Goal: Information Seeking & Learning: Find specific fact

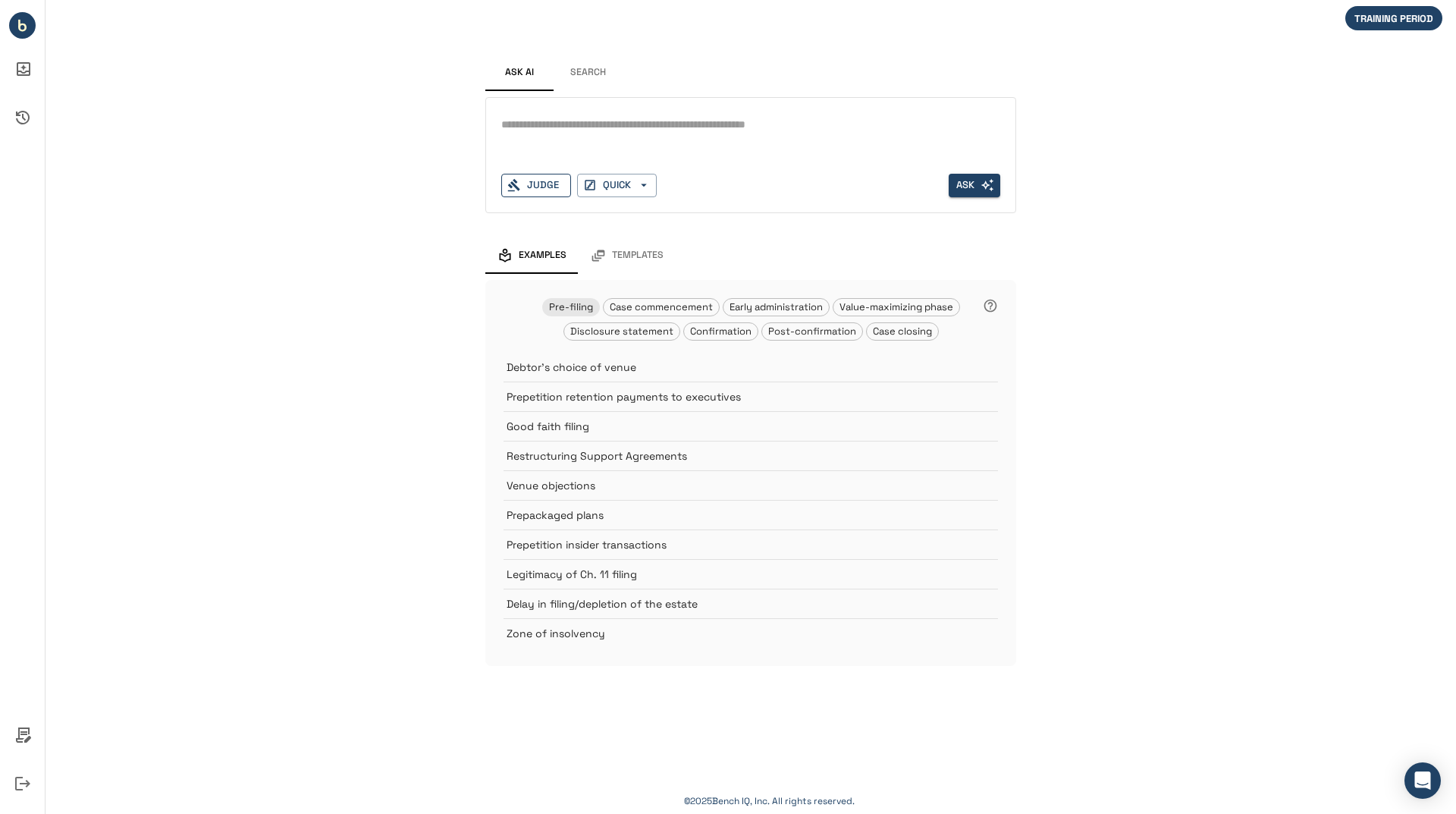
click at [554, 194] on div "Judge" at bounding box center [536, 185] width 69 height 23
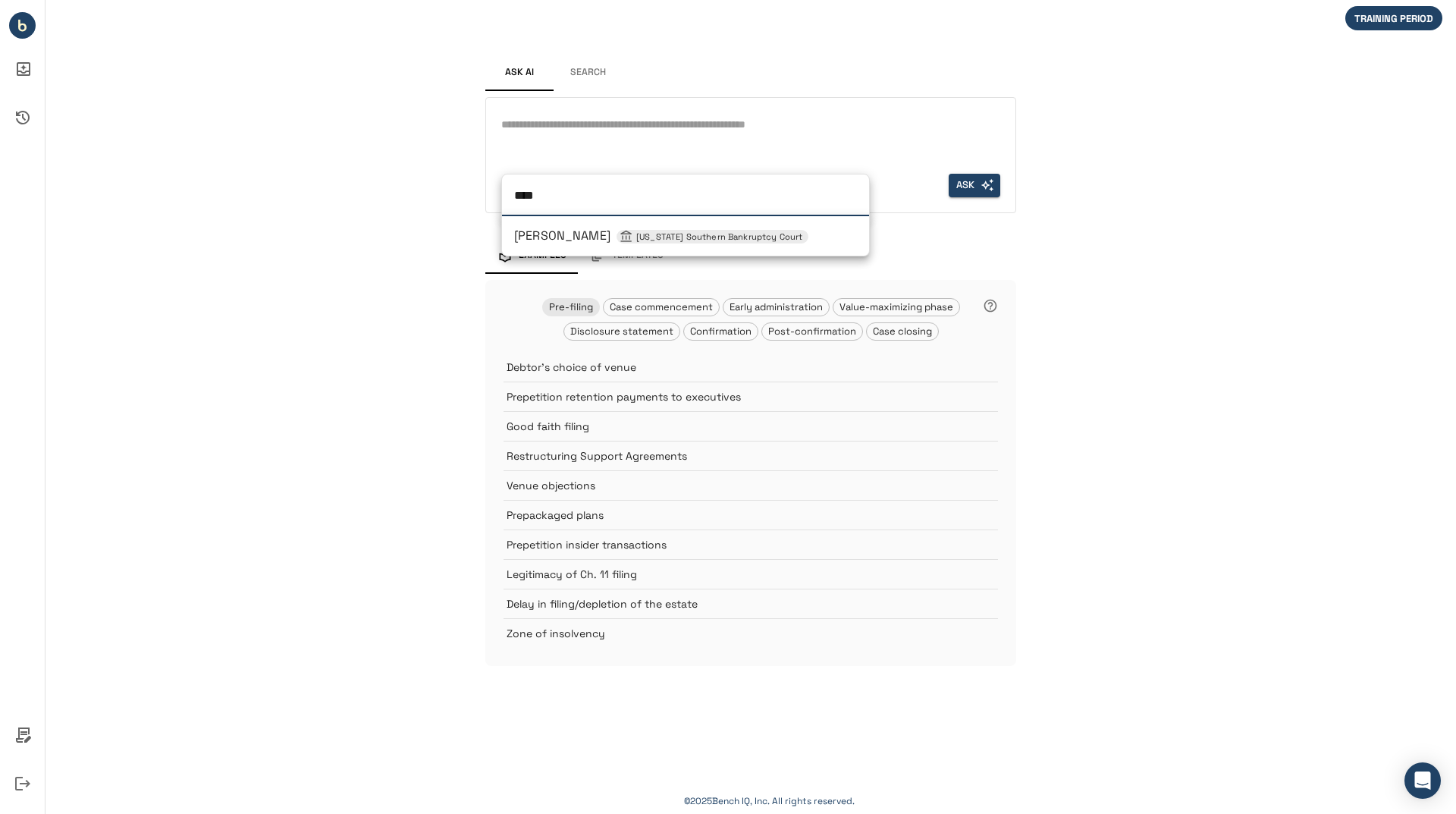
type input "*****"
click at [550, 229] on span "Marvin Isgur Texas Southern Bankruptcy Court" at bounding box center [661, 236] width 294 height 16
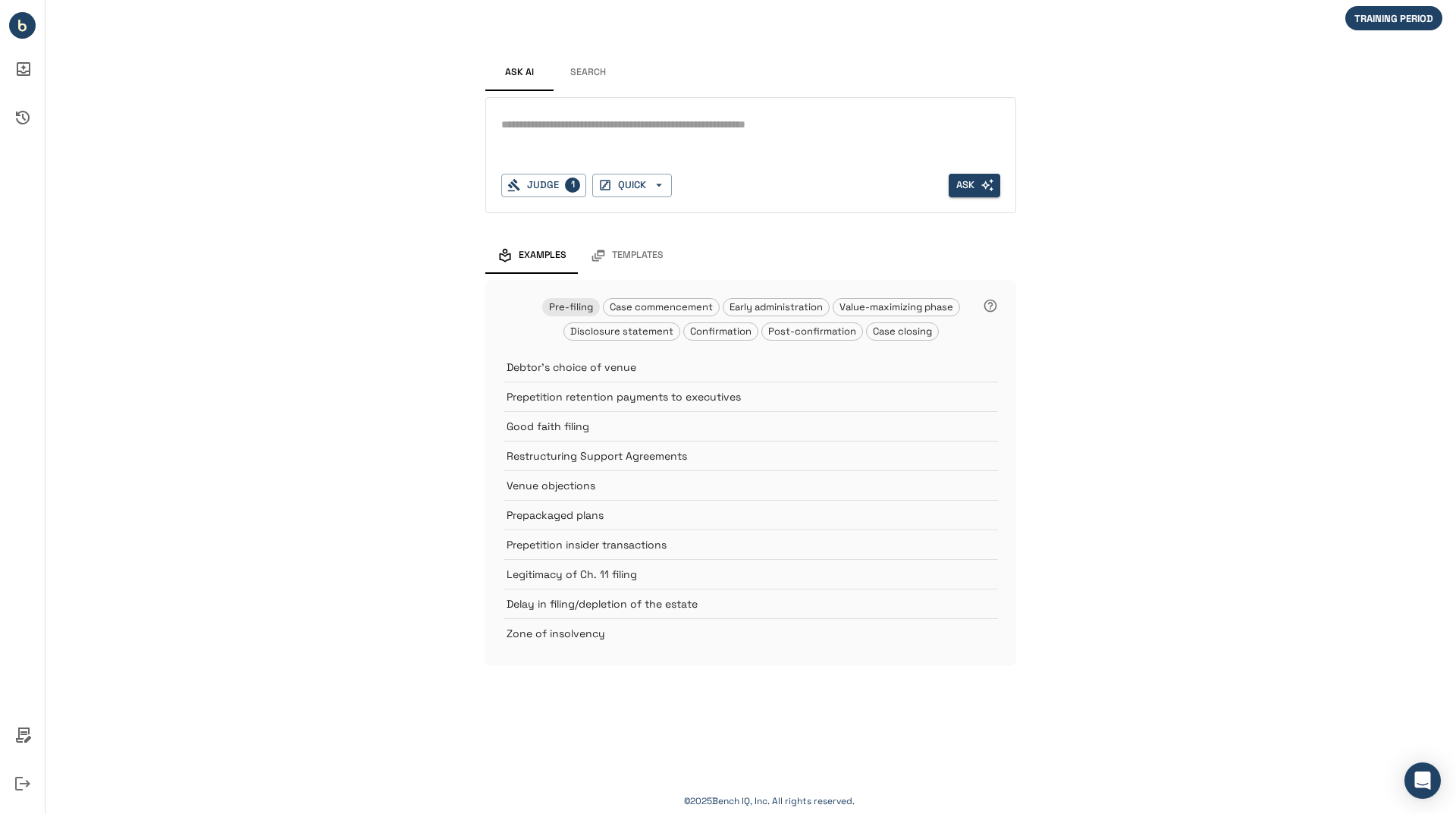
click at [572, 127] on textarea at bounding box center [751, 124] width 499 height 17
type textarea "**********"
click at [26, 113] on icon "Activity History" at bounding box center [23, 117] width 36 height 36
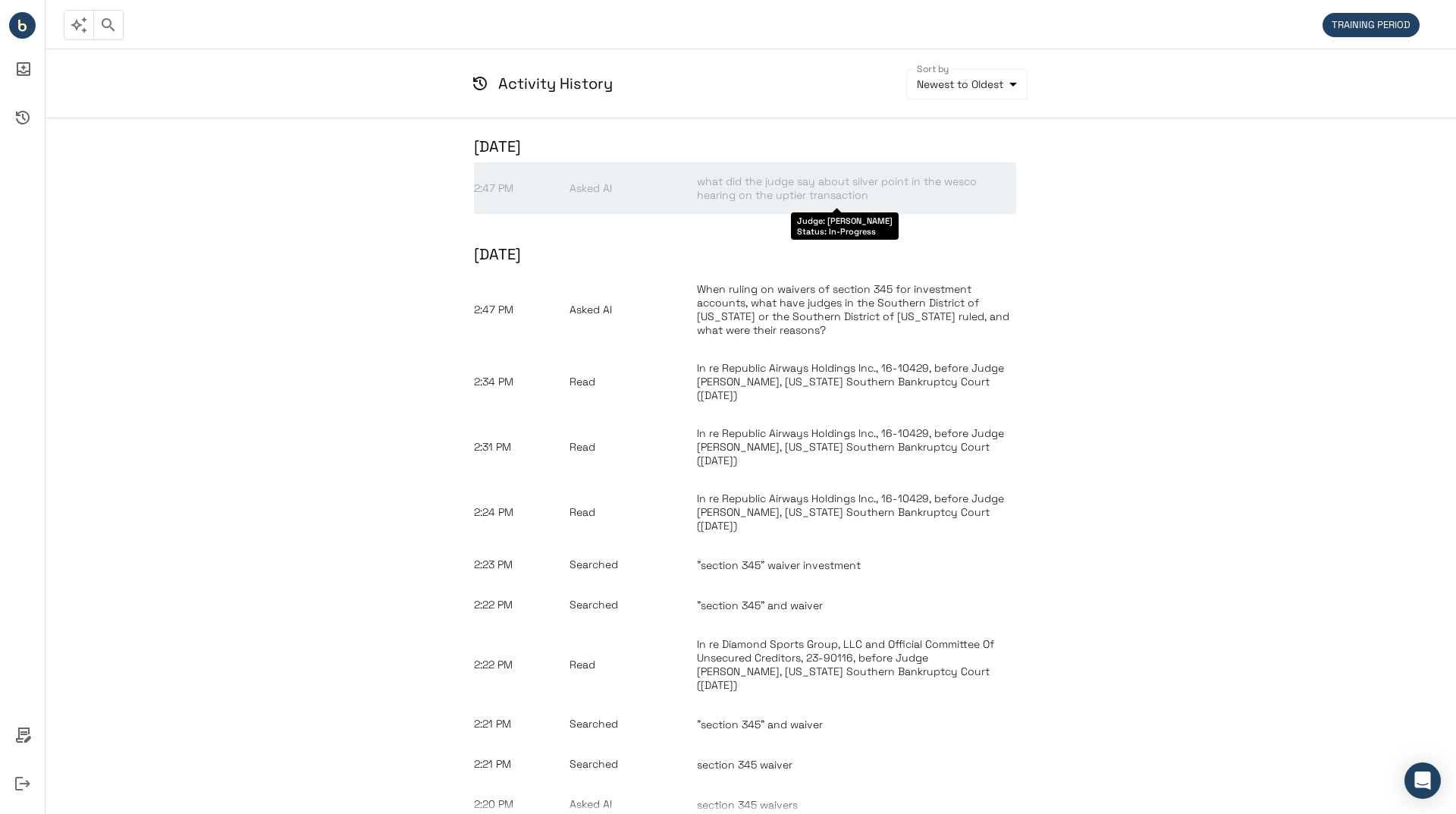
click at [766, 189] on span "what did the judge say about silver point in the wesco hearing on the uptier tr…" at bounding box center [837, 188] width 280 height 27
click at [728, 192] on span "what did the judge say about silver point in the wesco hearing on the uptier tr…" at bounding box center [837, 188] width 280 height 27
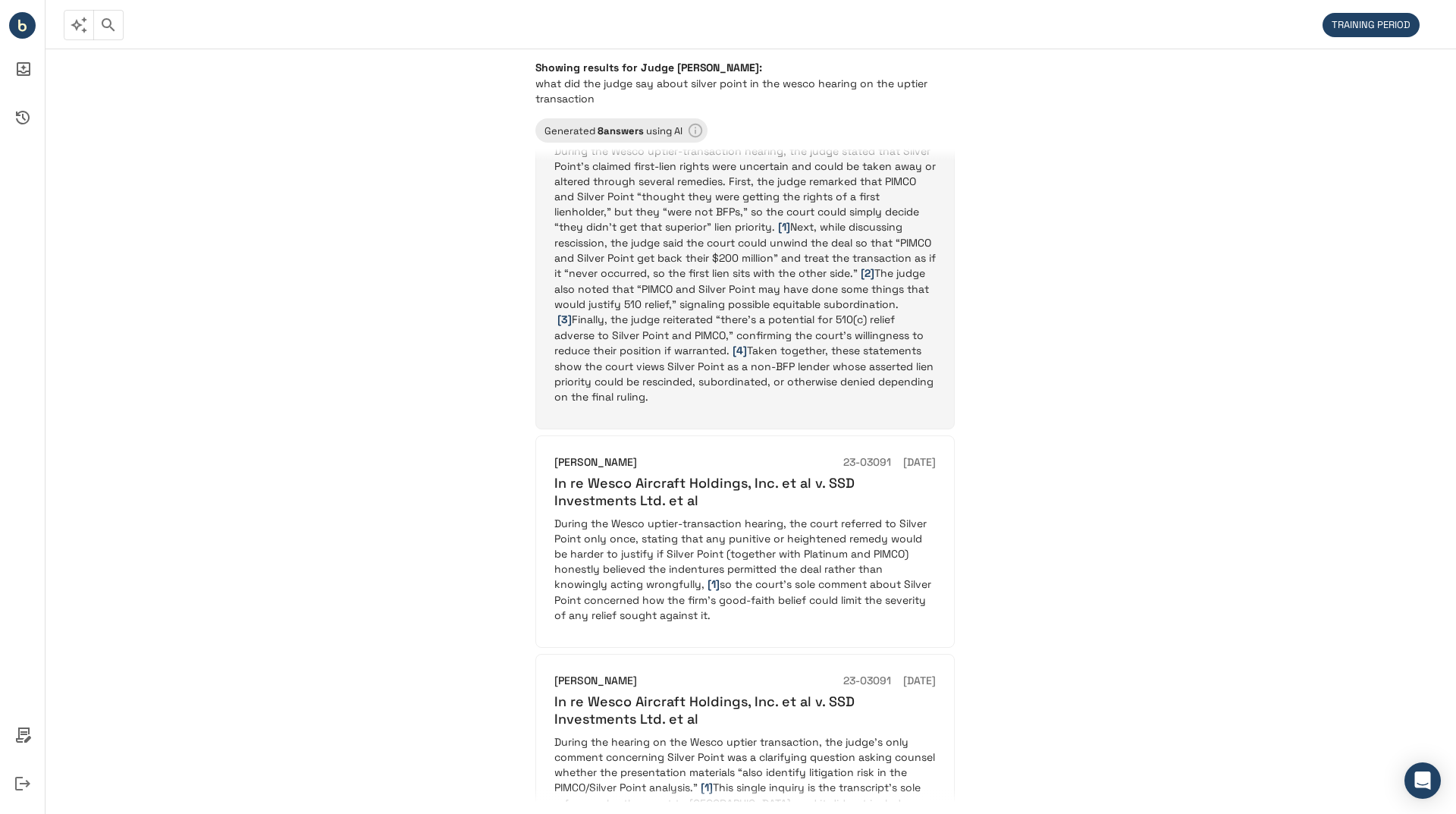
scroll to position [1062, 0]
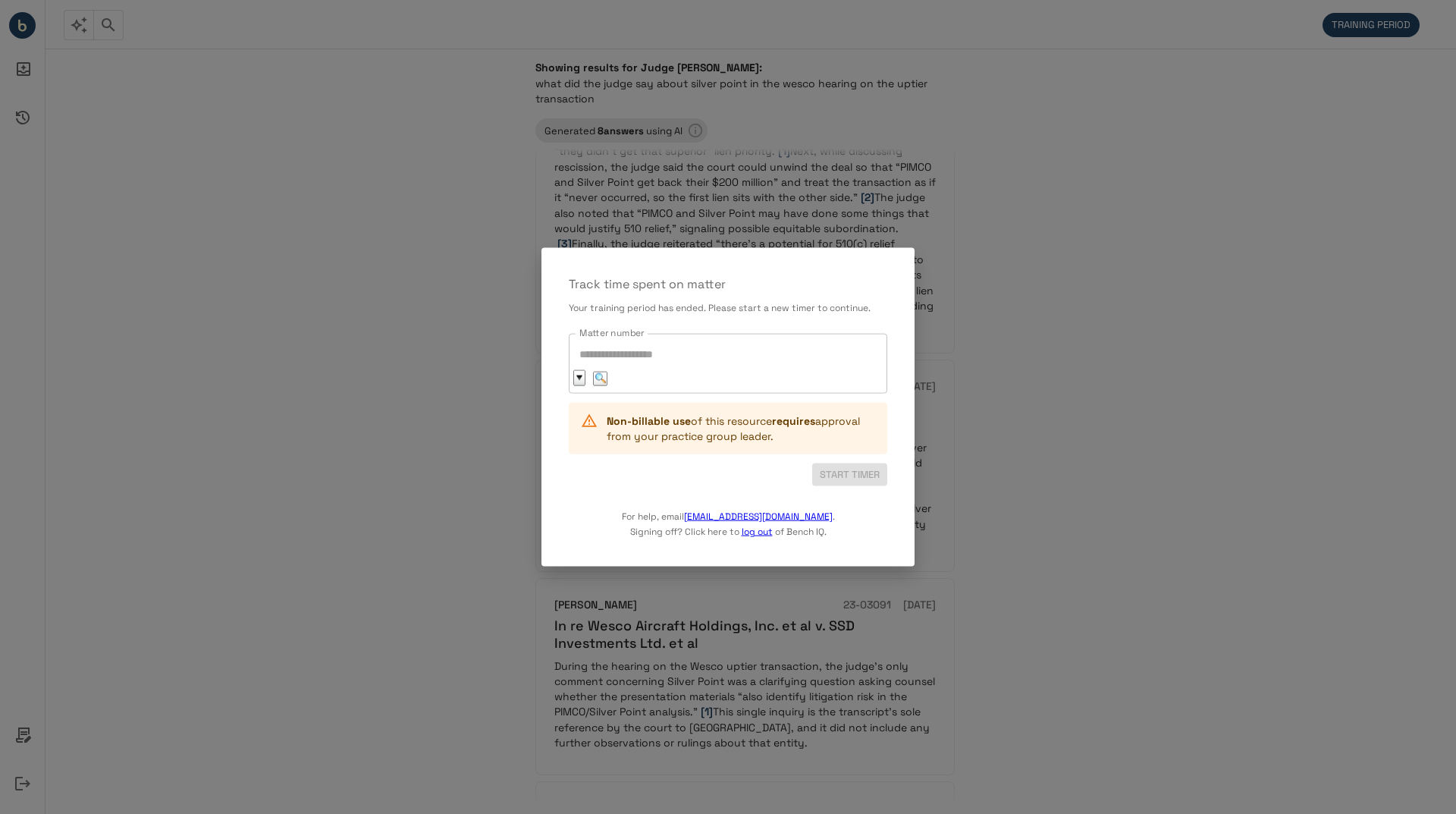
click at [753, 360] on div "Matter number" at bounding box center [728, 364] width 319 height 59
click at [580, 376] on button "button" at bounding box center [579, 377] width 11 height 14
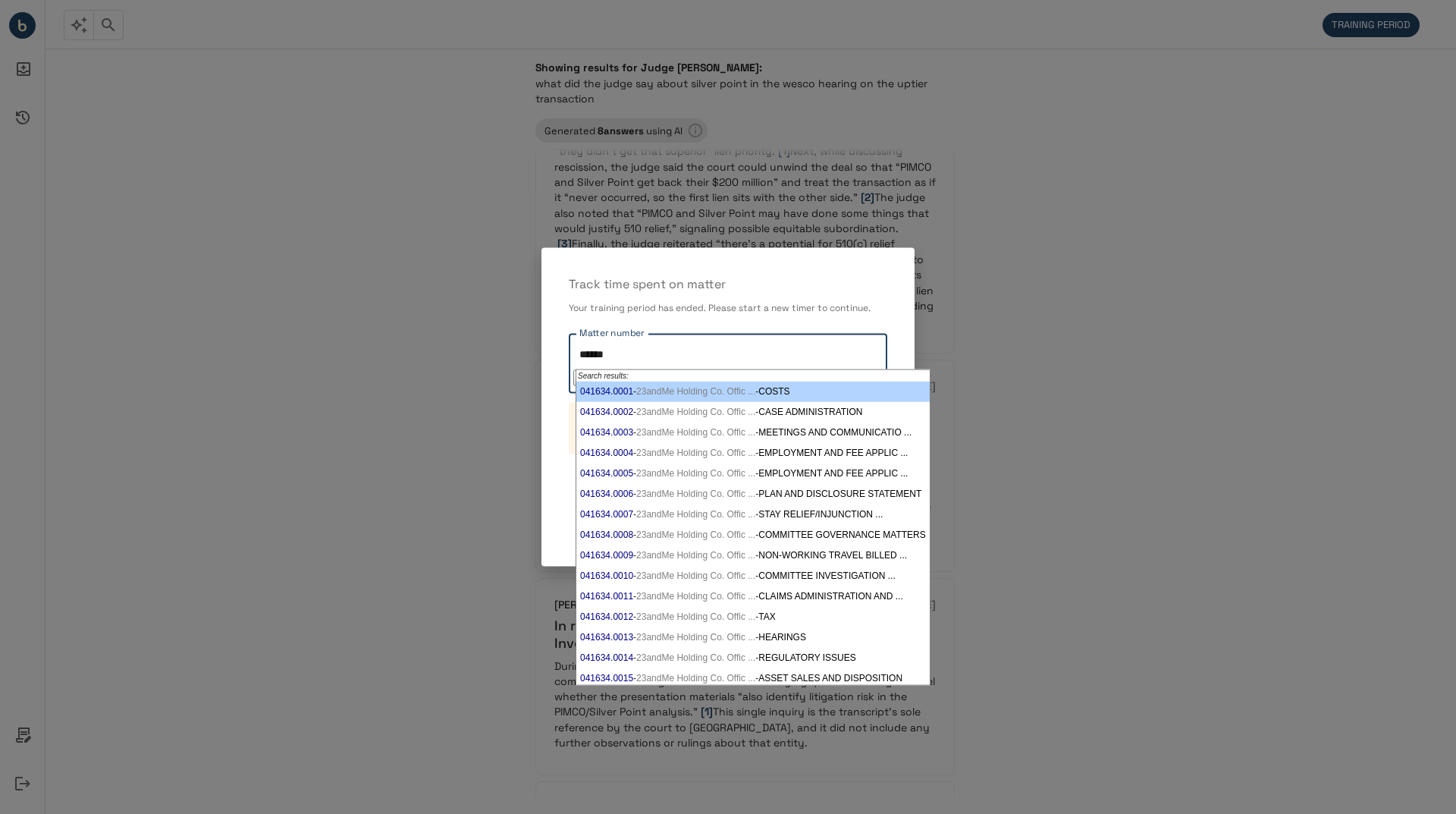
click at [701, 392] on span "23andMe Holding Co. Offic ..." at bounding box center [696, 392] width 119 height 11
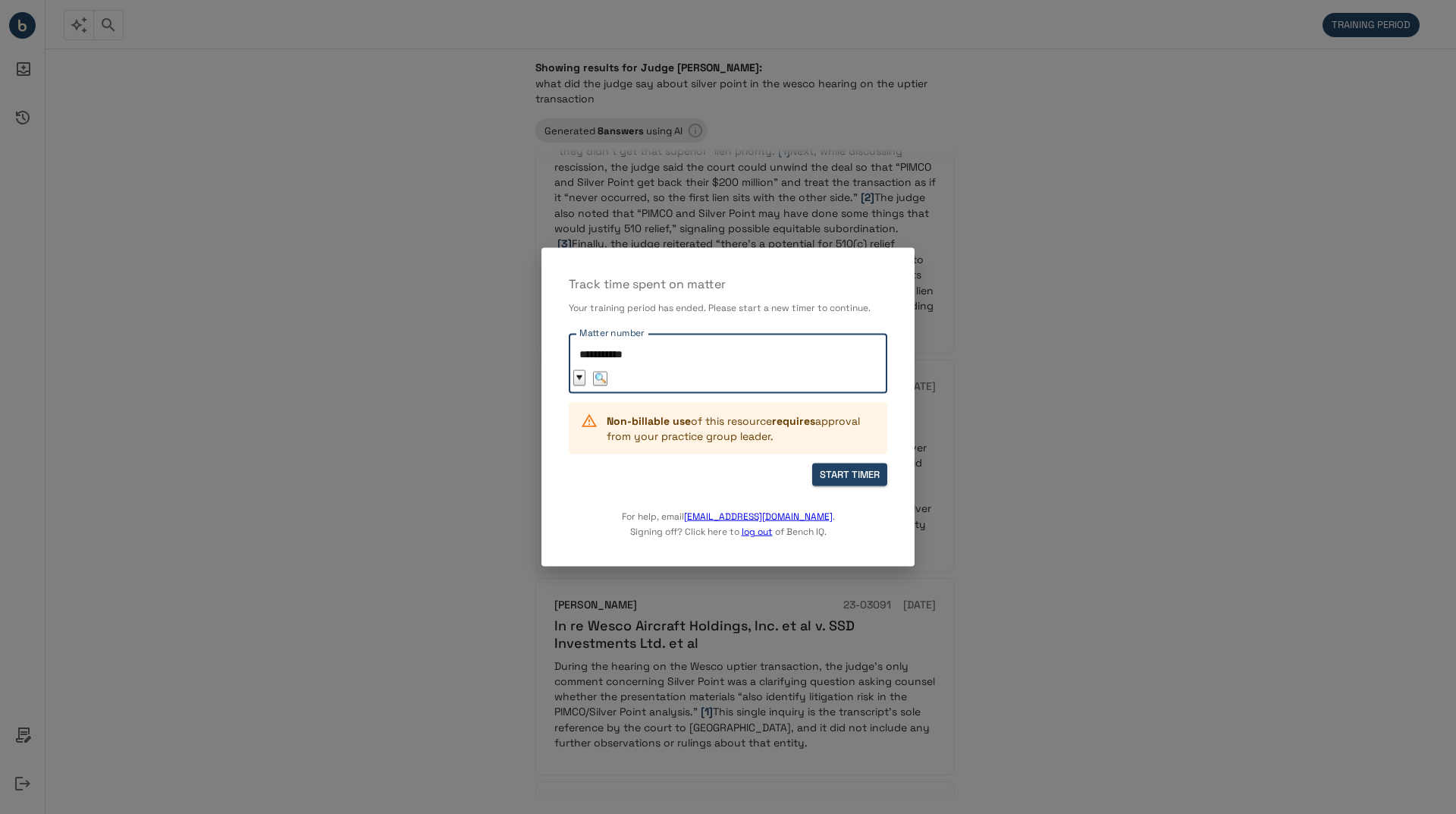
click at [818, 382] on div "**********" at bounding box center [728, 364] width 319 height 59
type input "**********"
click at [850, 476] on button "START TIMER" at bounding box center [849, 475] width 75 height 23
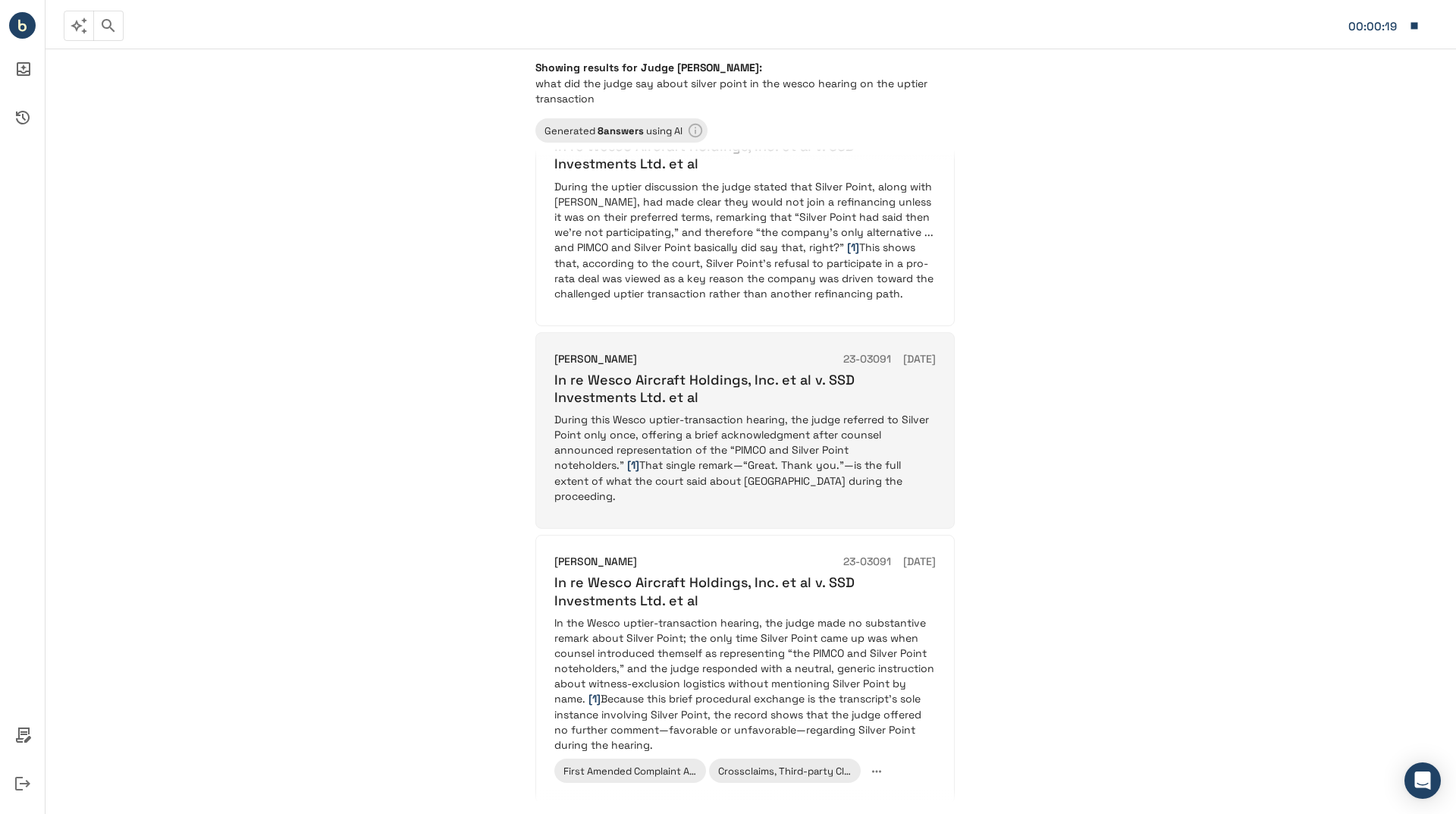
scroll to position [1669, 0]
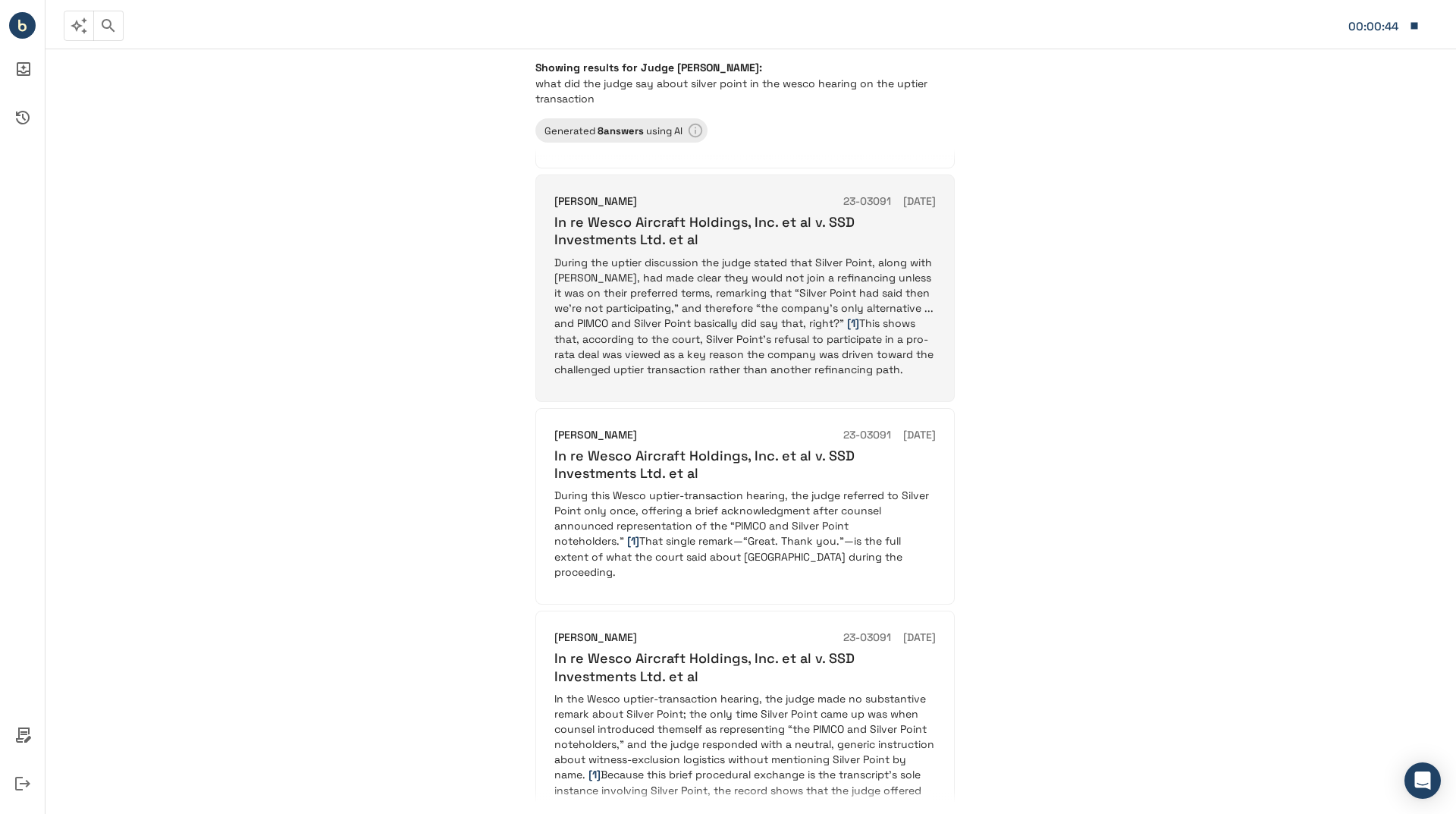
click at [755, 258] on p "During the uptier discussion the judge stated that Silver Point, along with PIM…" at bounding box center [746, 316] width 382 height 122
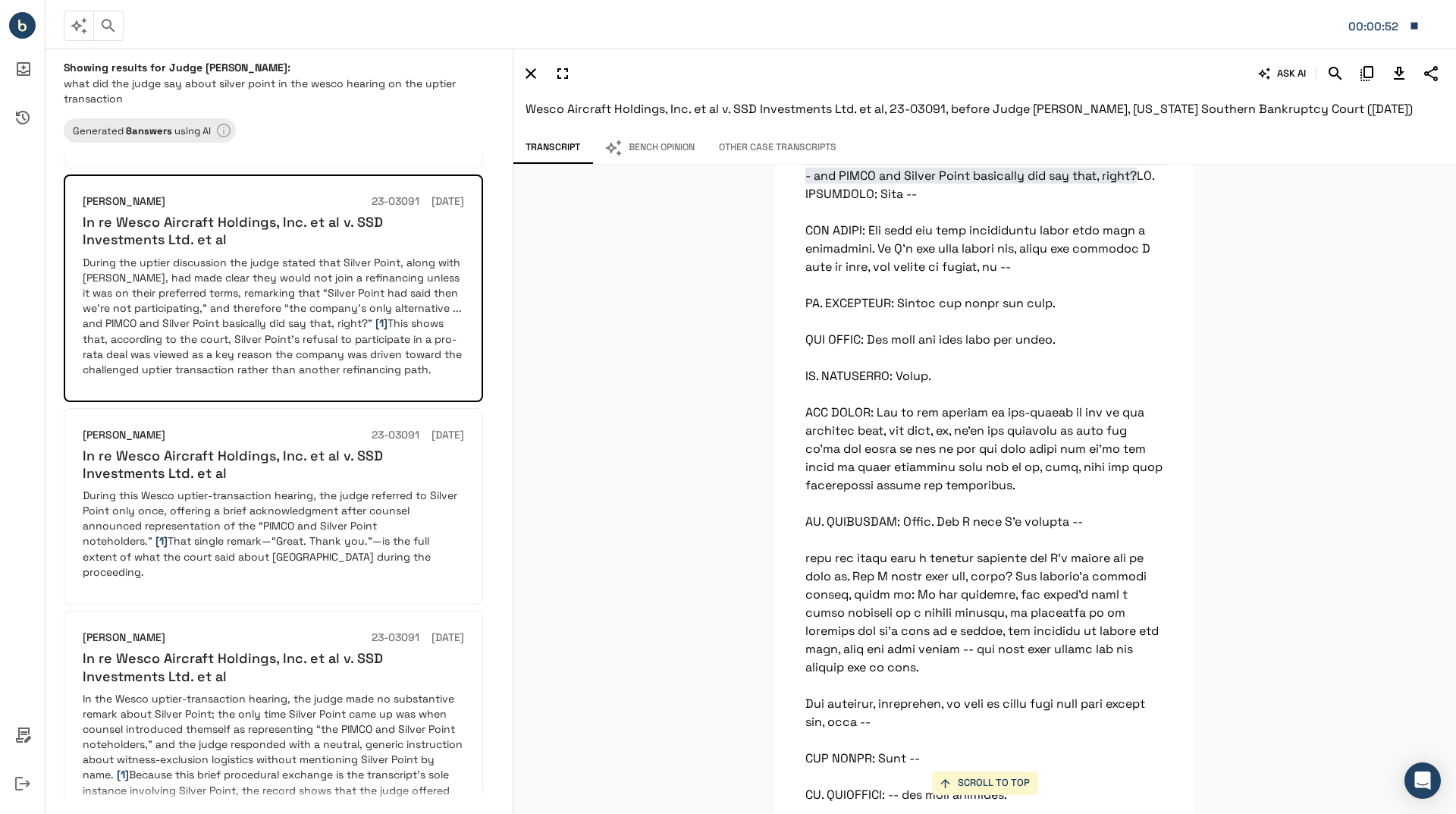
scroll to position [32066, 0]
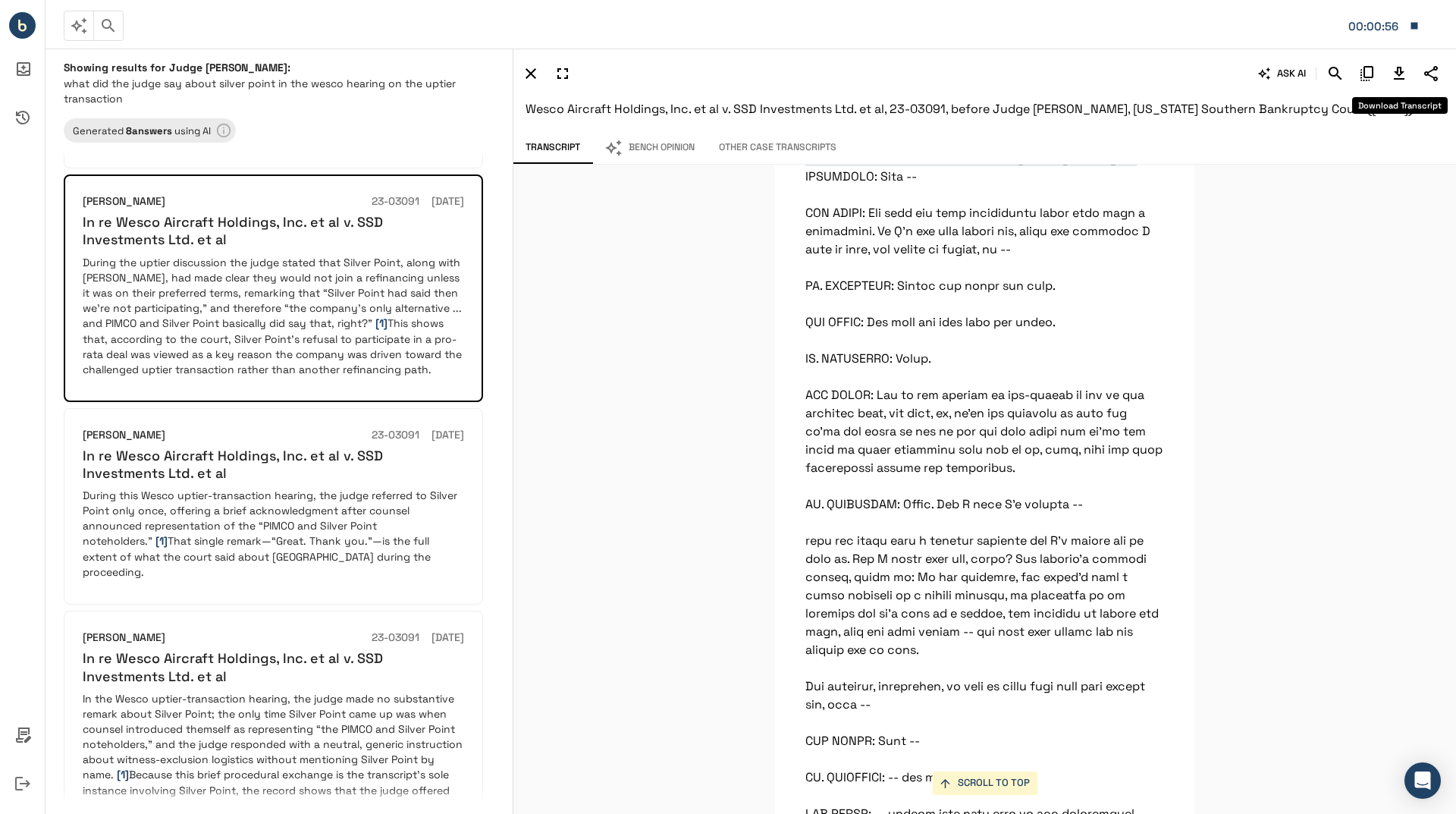
click at [1400, 77] on icon "Download Transcript" at bounding box center [1399, 74] width 18 height 18
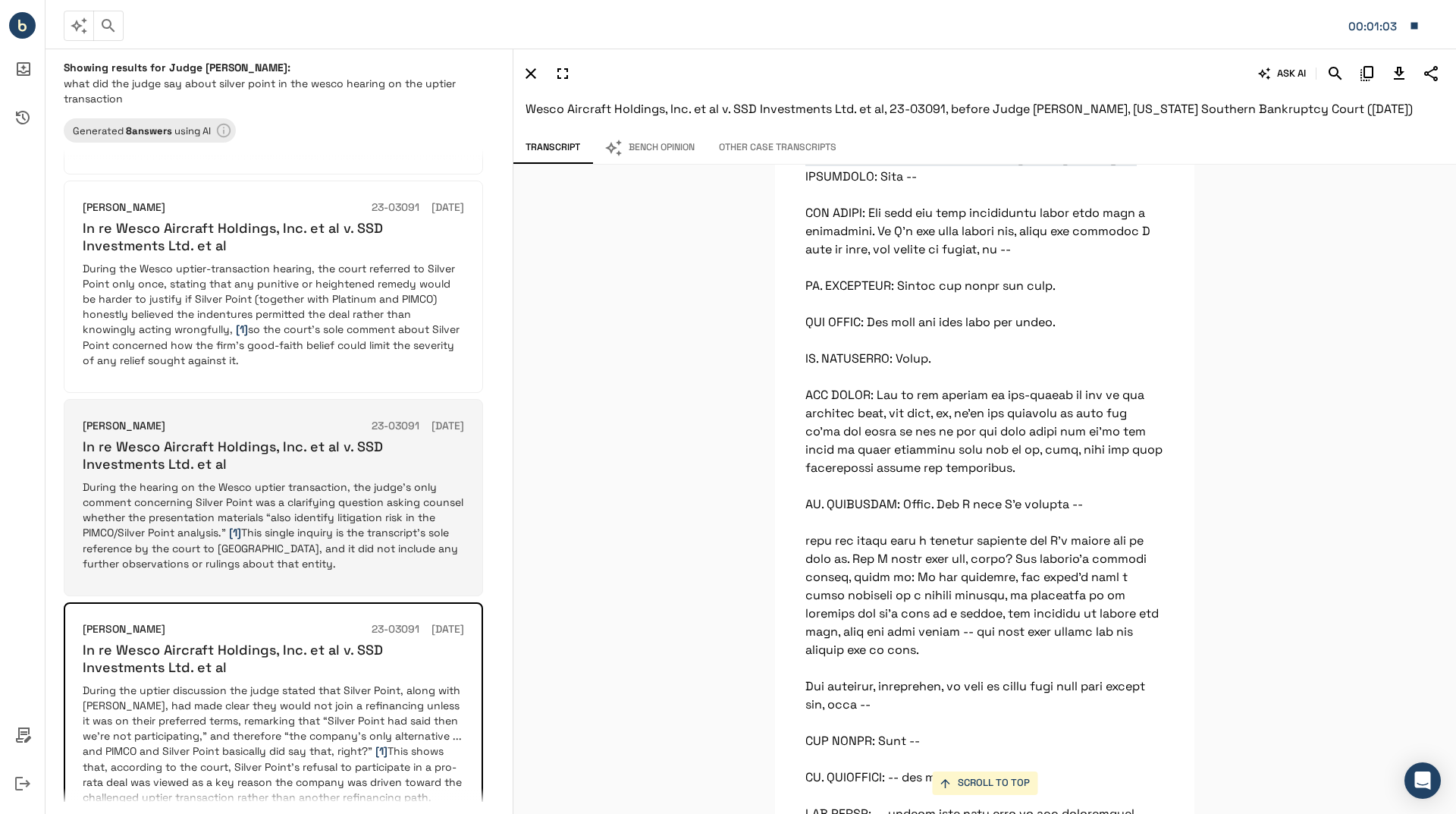
scroll to position [1213, 0]
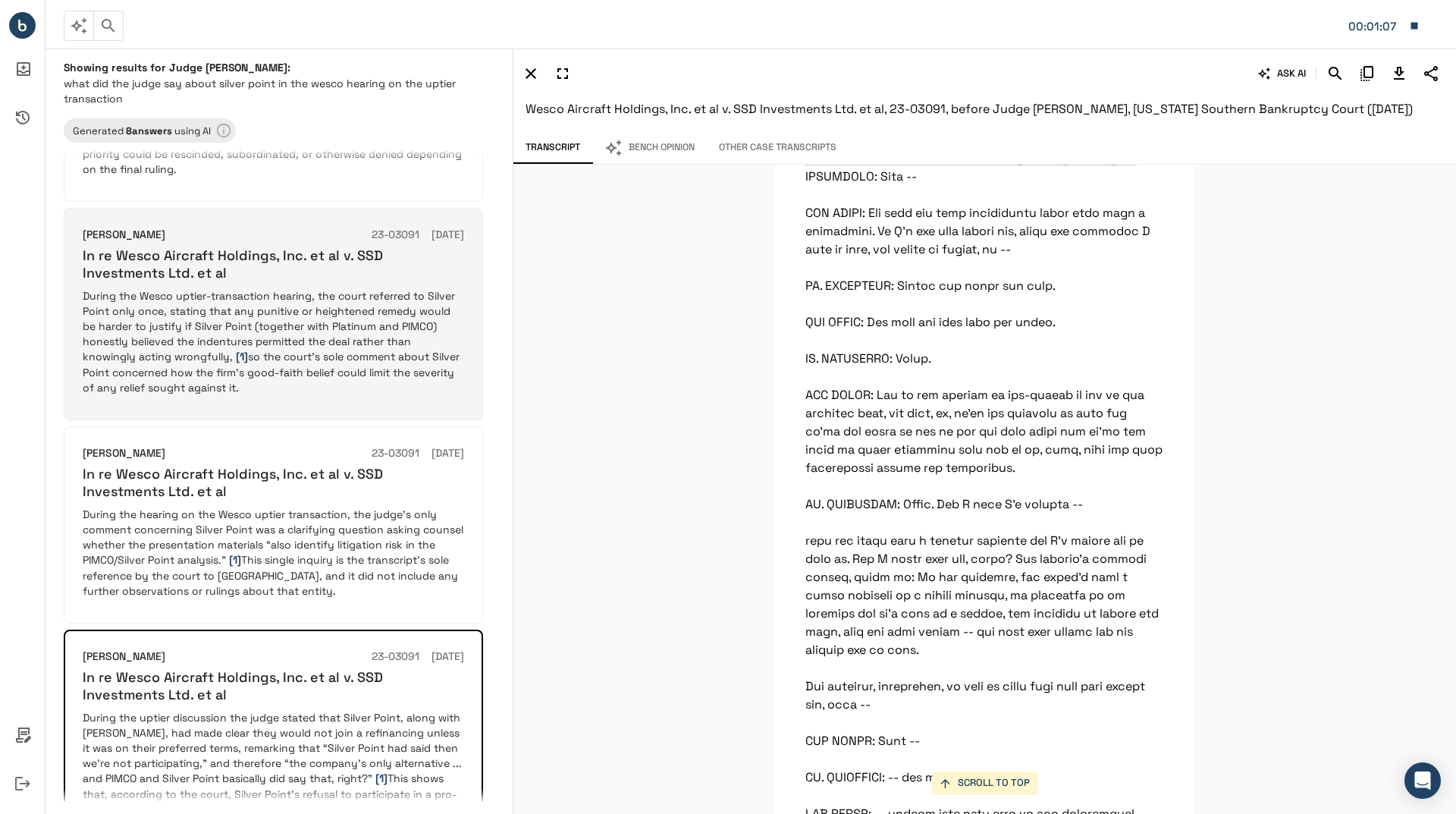
click at [304, 342] on p "During the Wesco uptier-transaction hearing, the court referred to Silver Point…" at bounding box center [274, 341] width 382 height 107
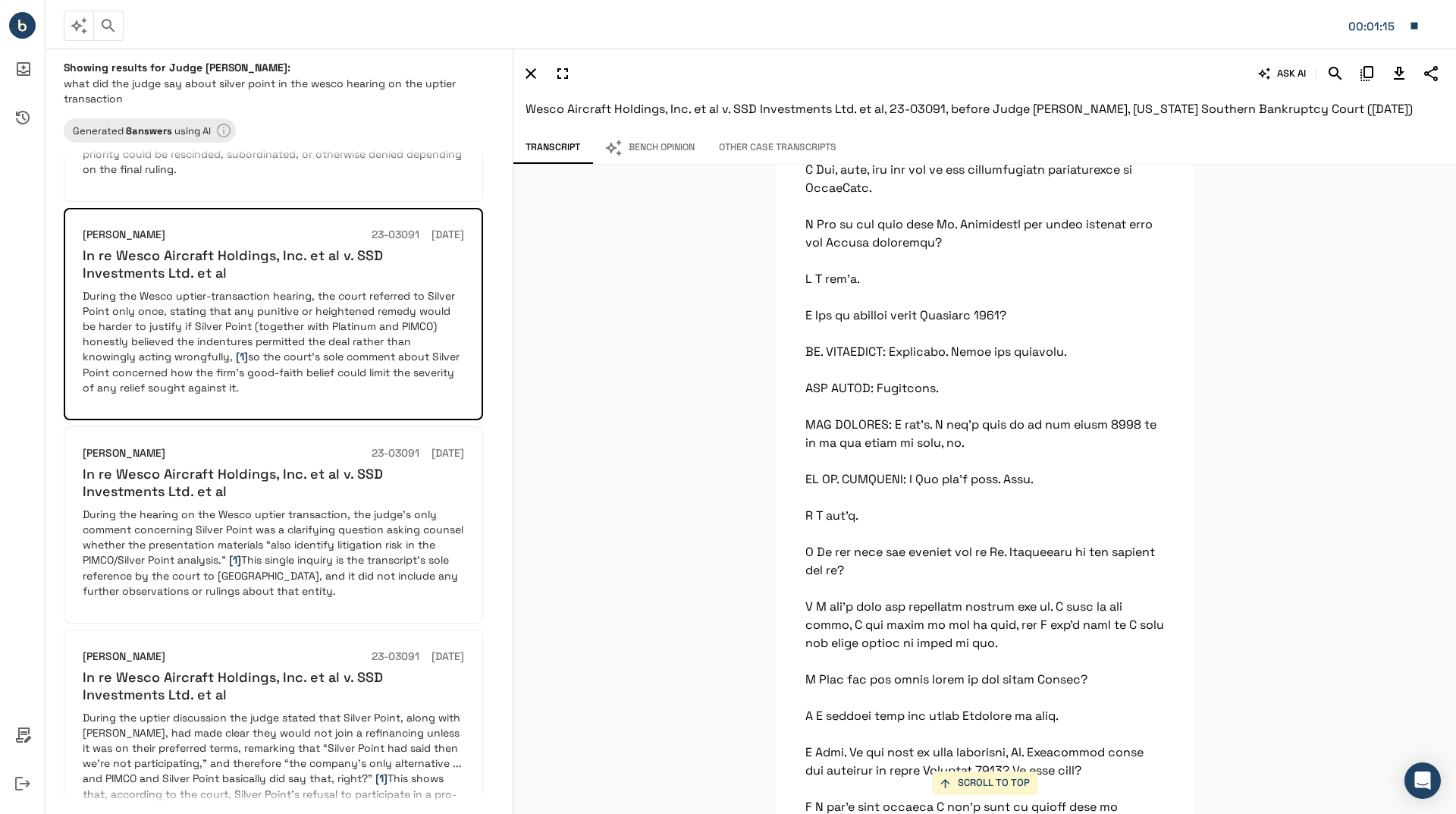
scroll to position [3109, 0]
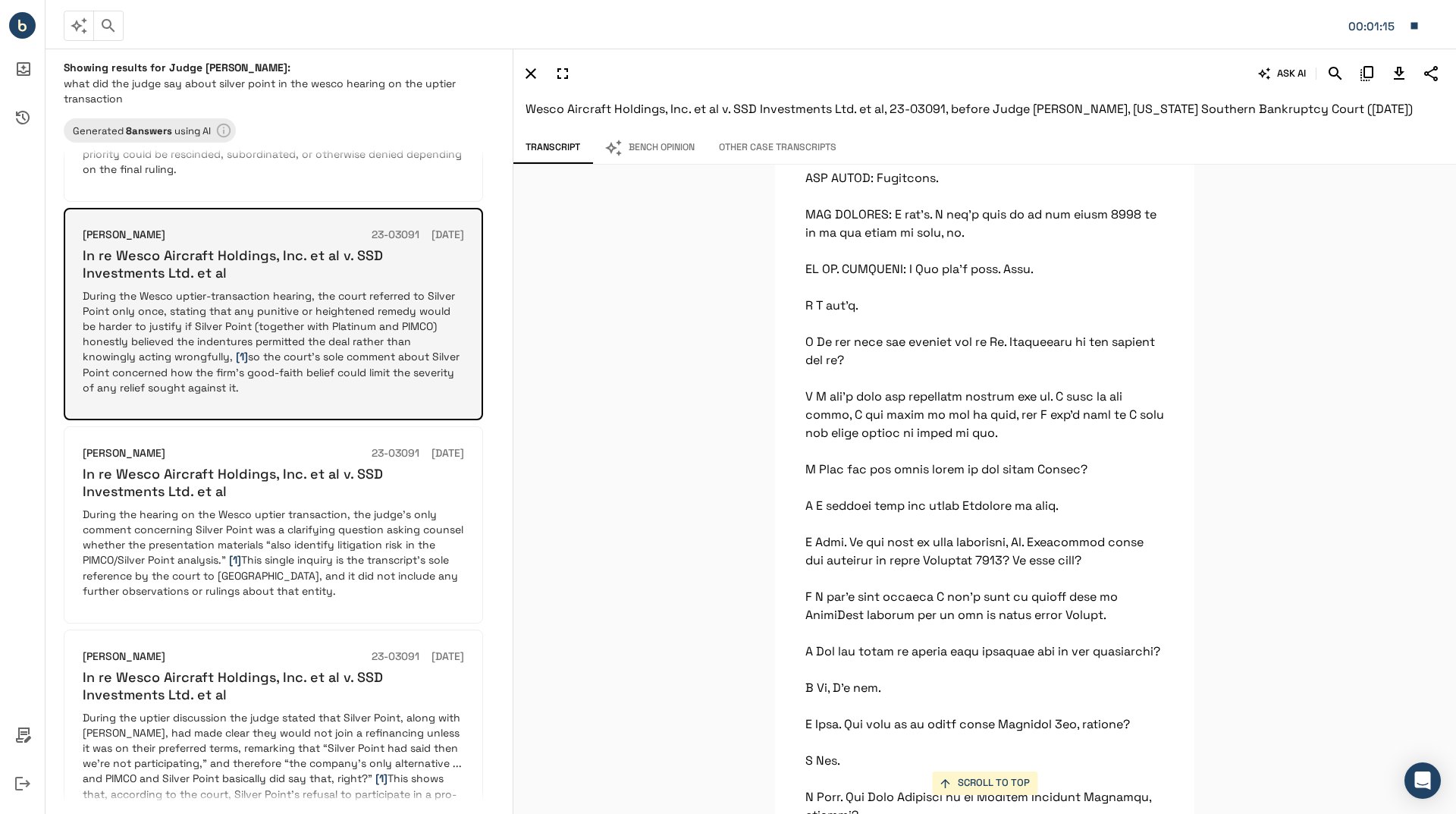
click at [411, 312] on p "During the Wesco uptier-transaction hearing, the court referred to Silver Point…" at bounding box center [274, 341] width 382 height 107
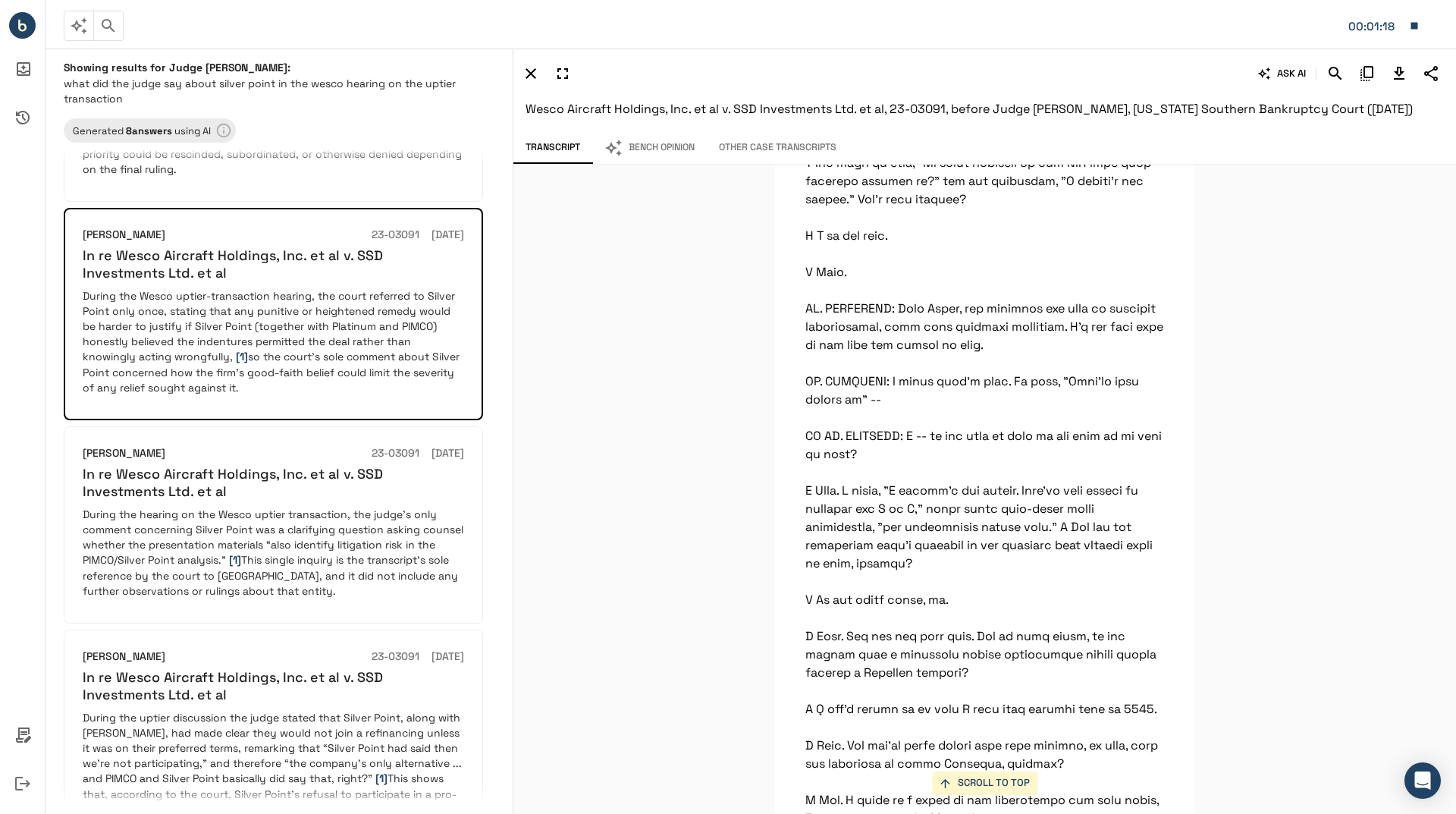
scroll to position [6066, 0]
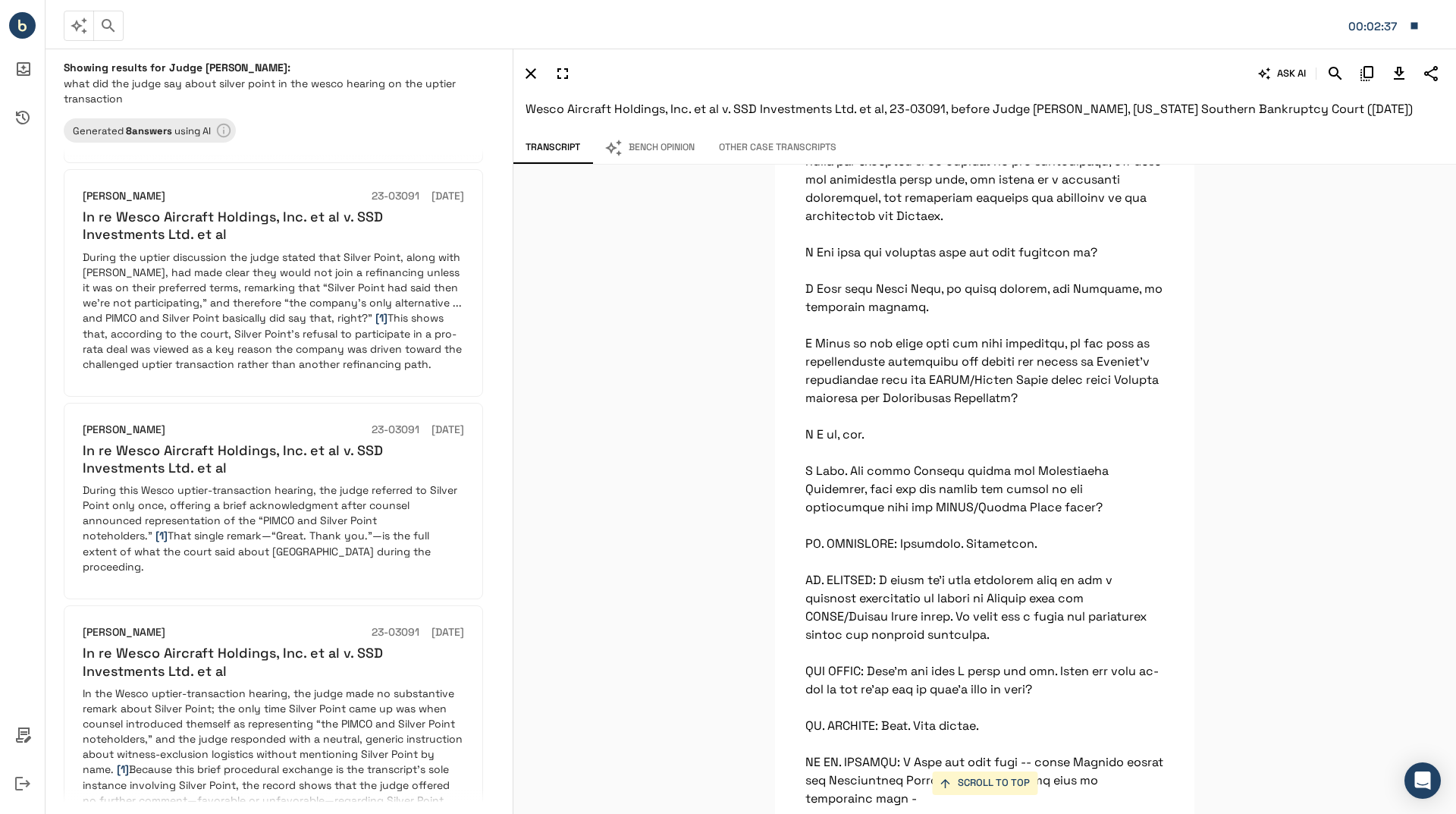
scroll to position [90901, 0]
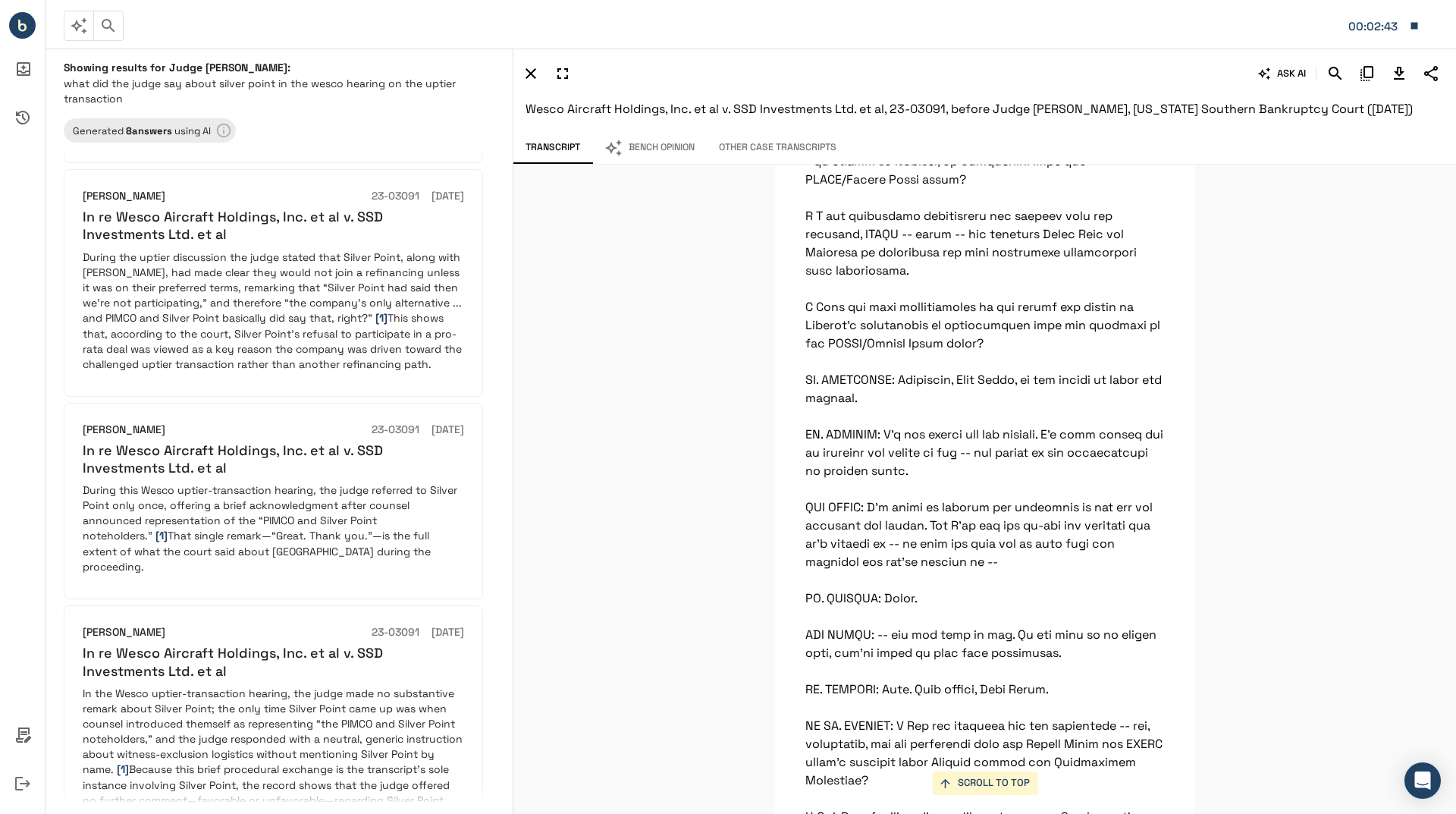
click at [1411, 25] on icon "button" at bounding box center [1415, 25] width 7 height 7
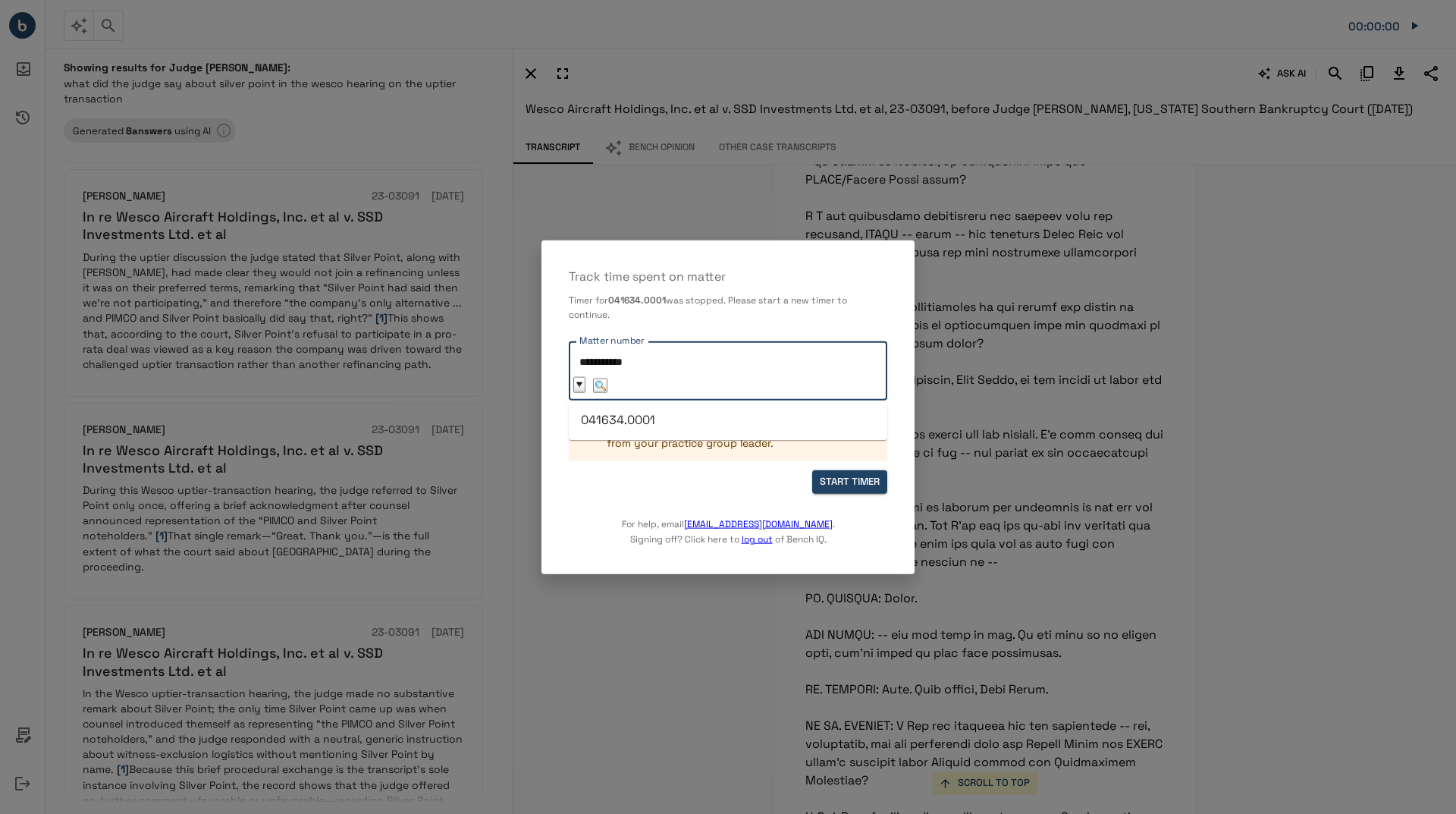
drag, startPoint x: 655, startPoint y: 357, endPoint x: 580, endPoint y: 353, distance: 75.1
click at [580, 353] on input "**********" at bounding box center [631, 361] width 113 height 26
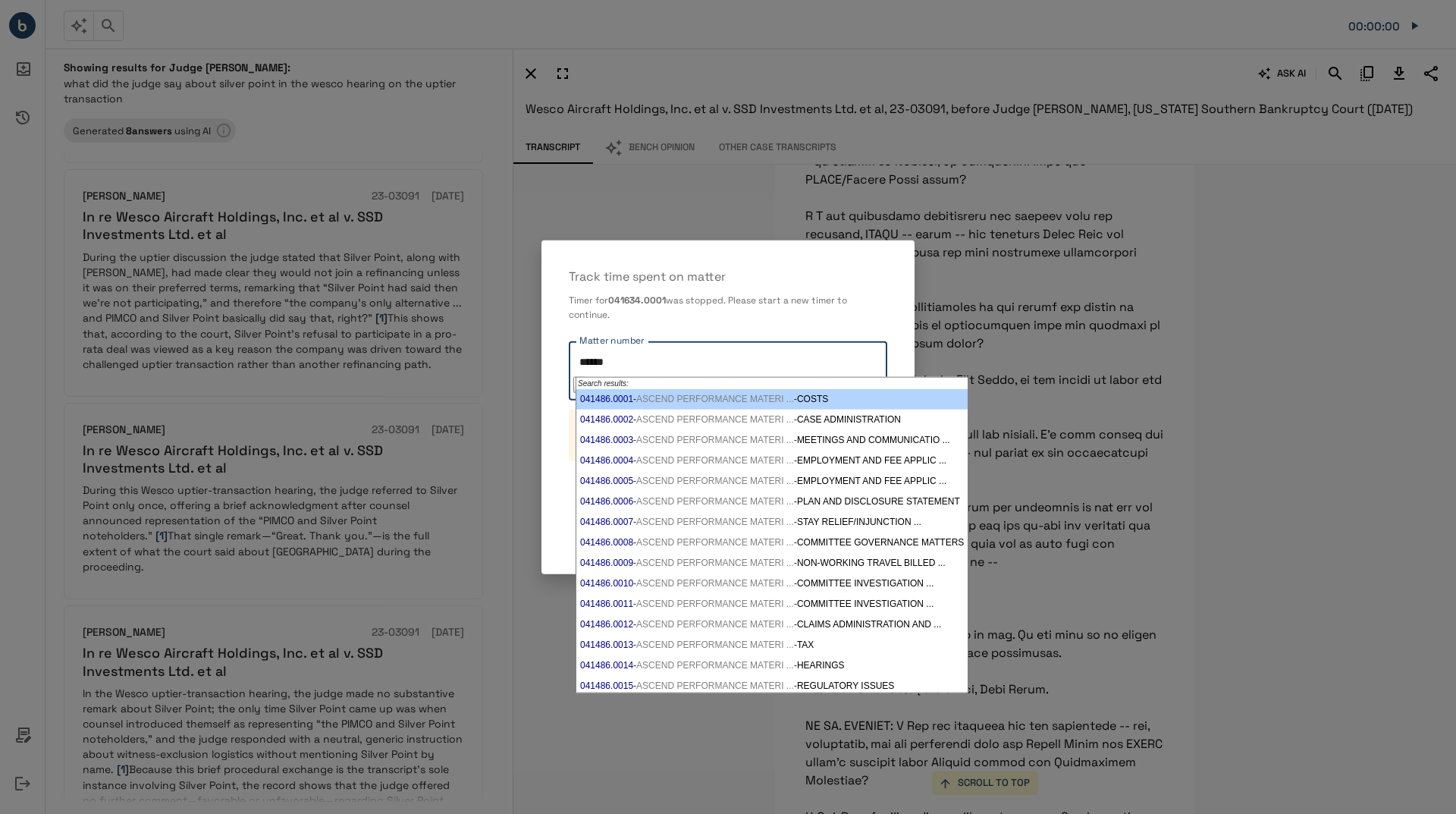
click at [704, 401] on span "ASCEND PERFORMANCE MATERI ..." at bounding box center [715, 399] width 158 height 11
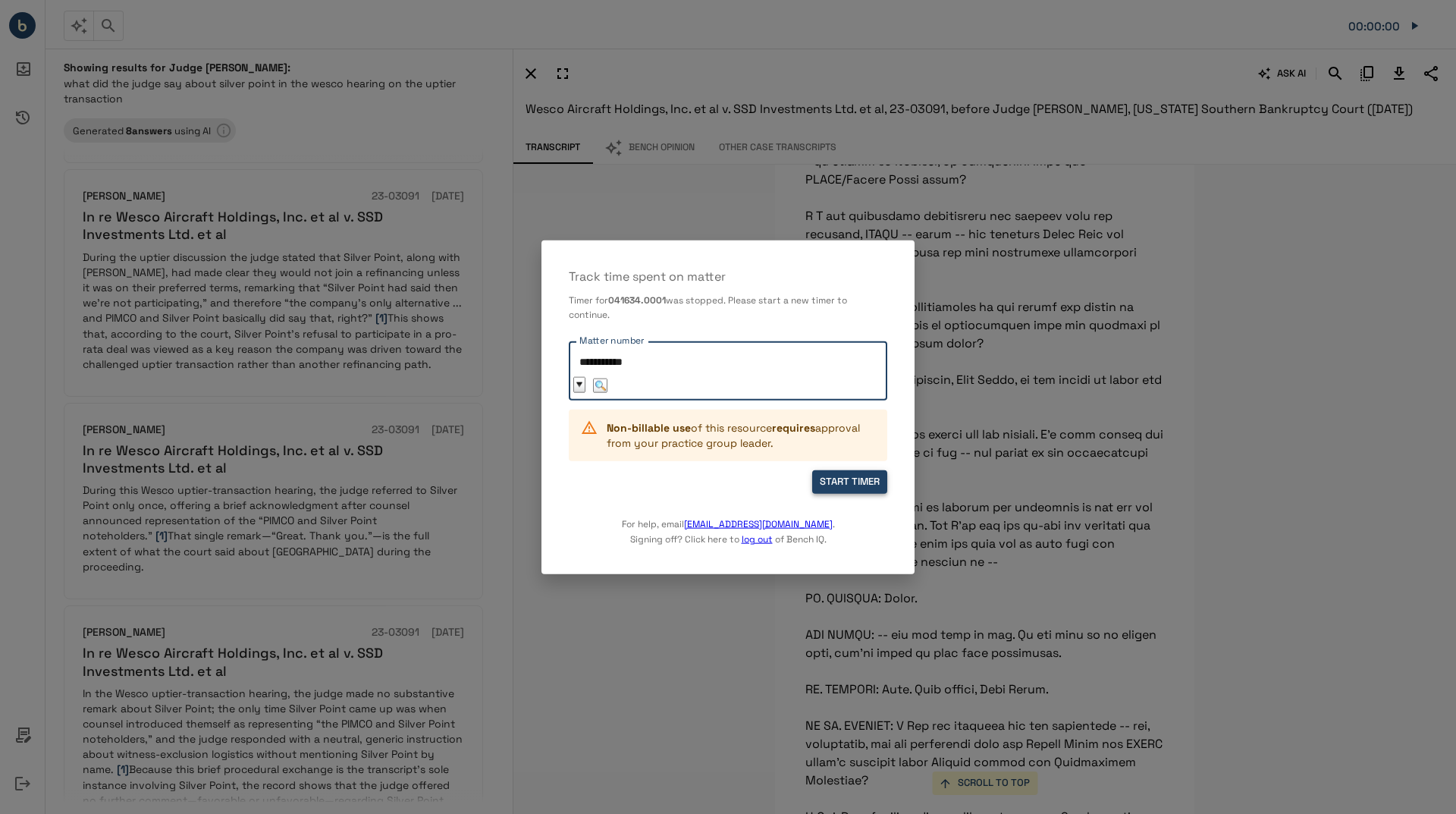
type input "**********"
click at [846, 485] on button "START TIMER" at bounding box center [849, 482] width 75 height 23
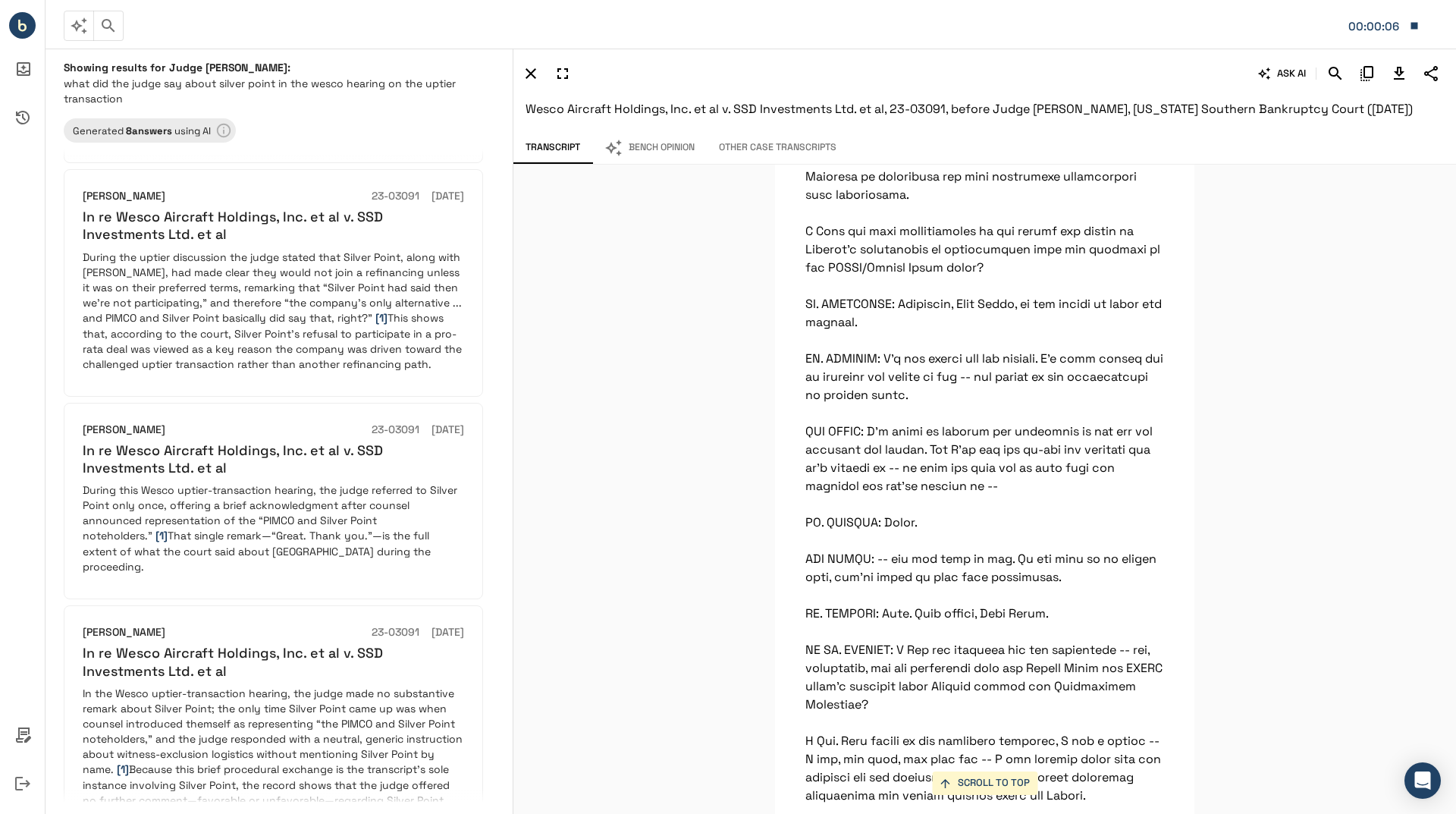
scroll to position [0, 0]
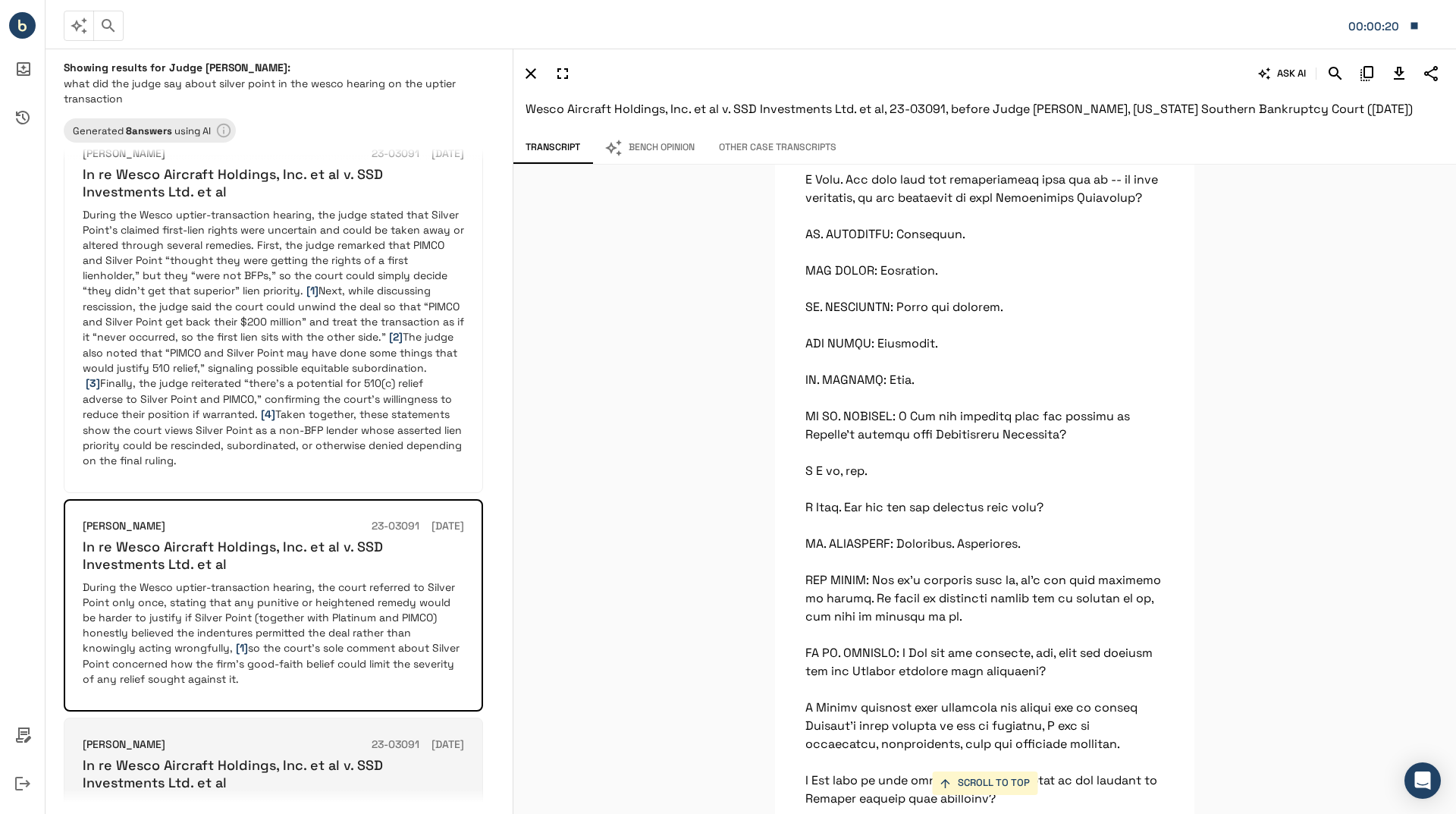
scroll to position [910, 0]
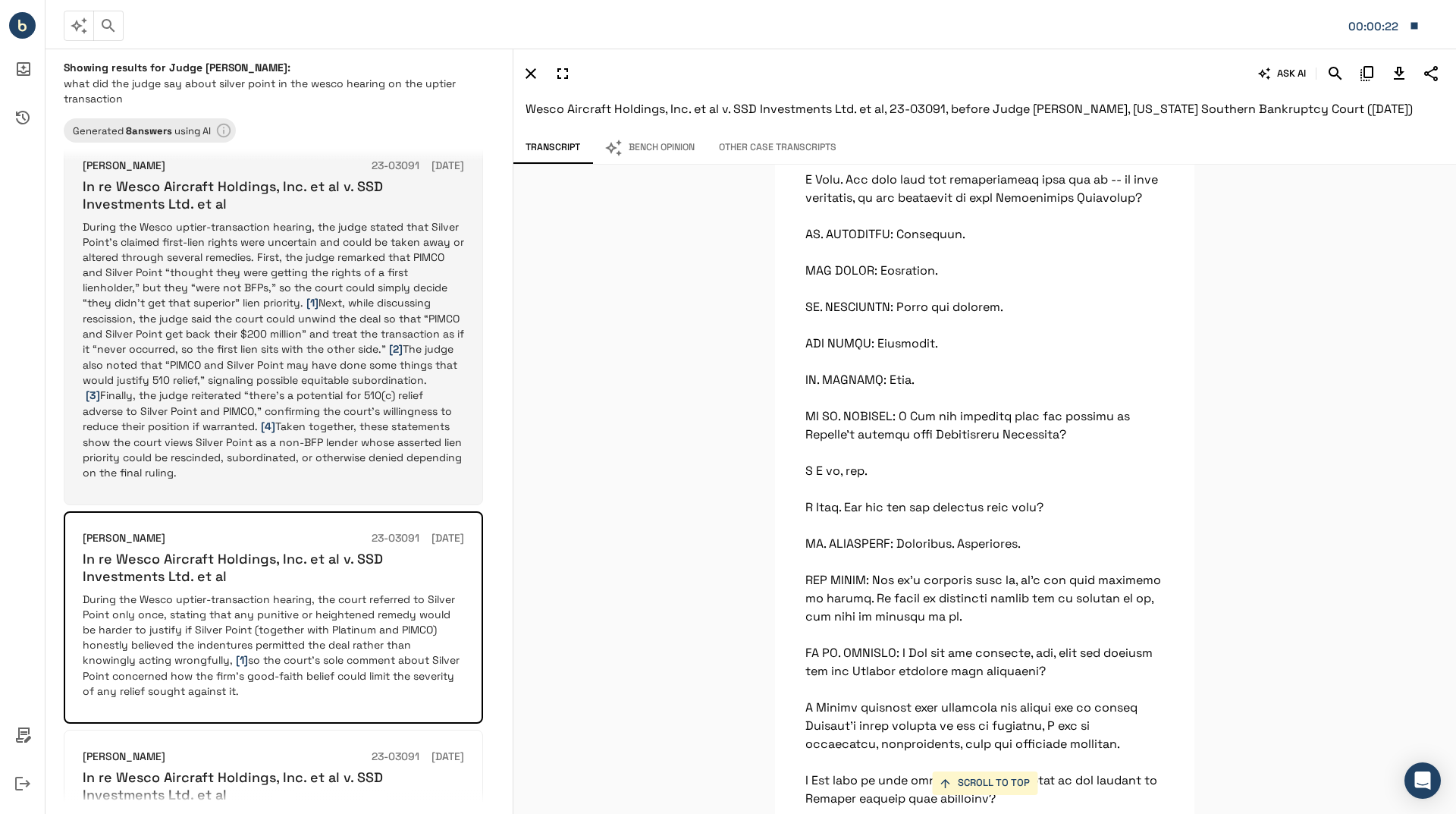
click at [314, 384] on p "During the Wesco uptier-transaction hearing, the judge stated that Silver Point…" at bounding box center [274, 349] width 382 height 261
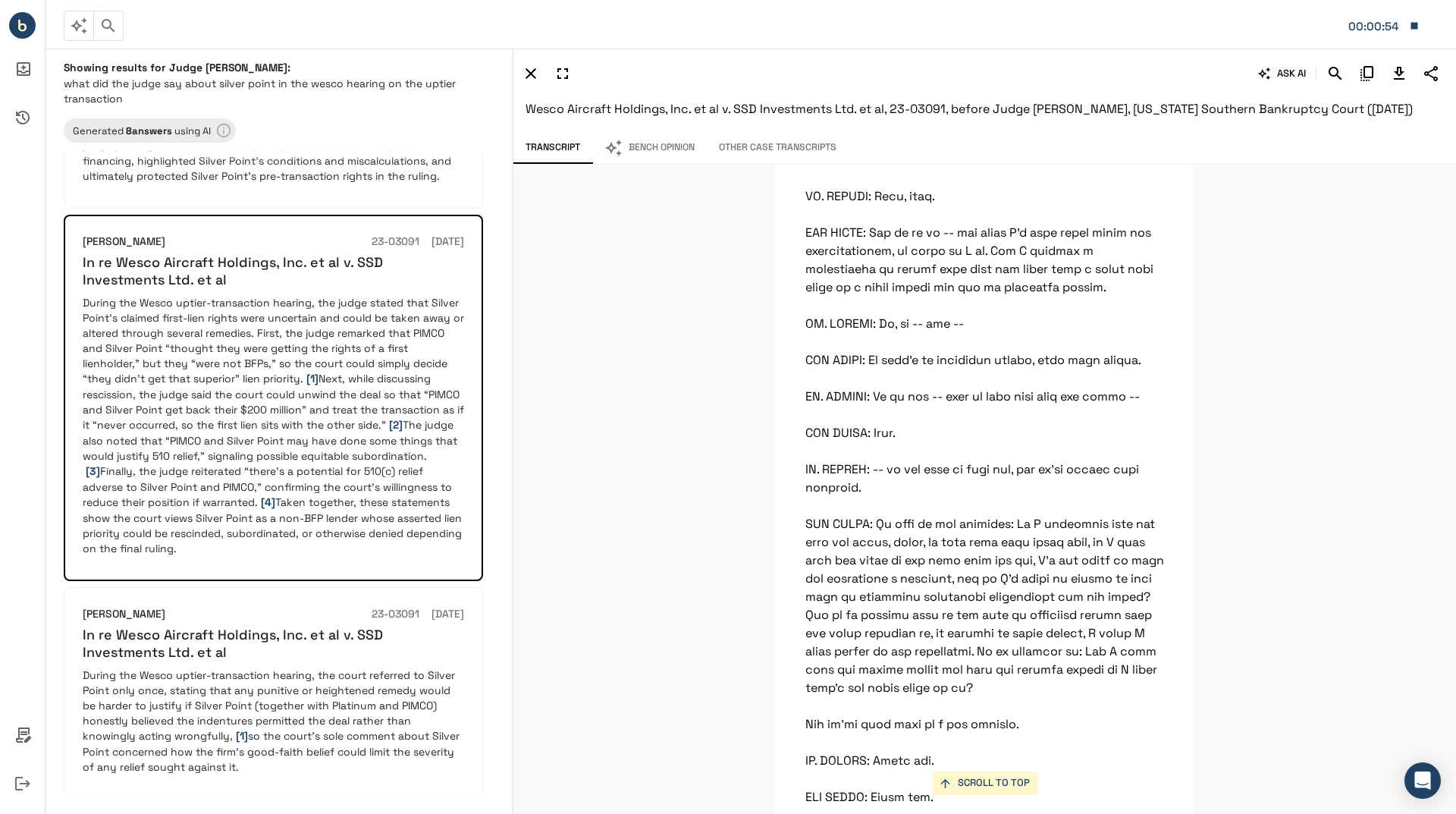
scroll to position [9555, 0]
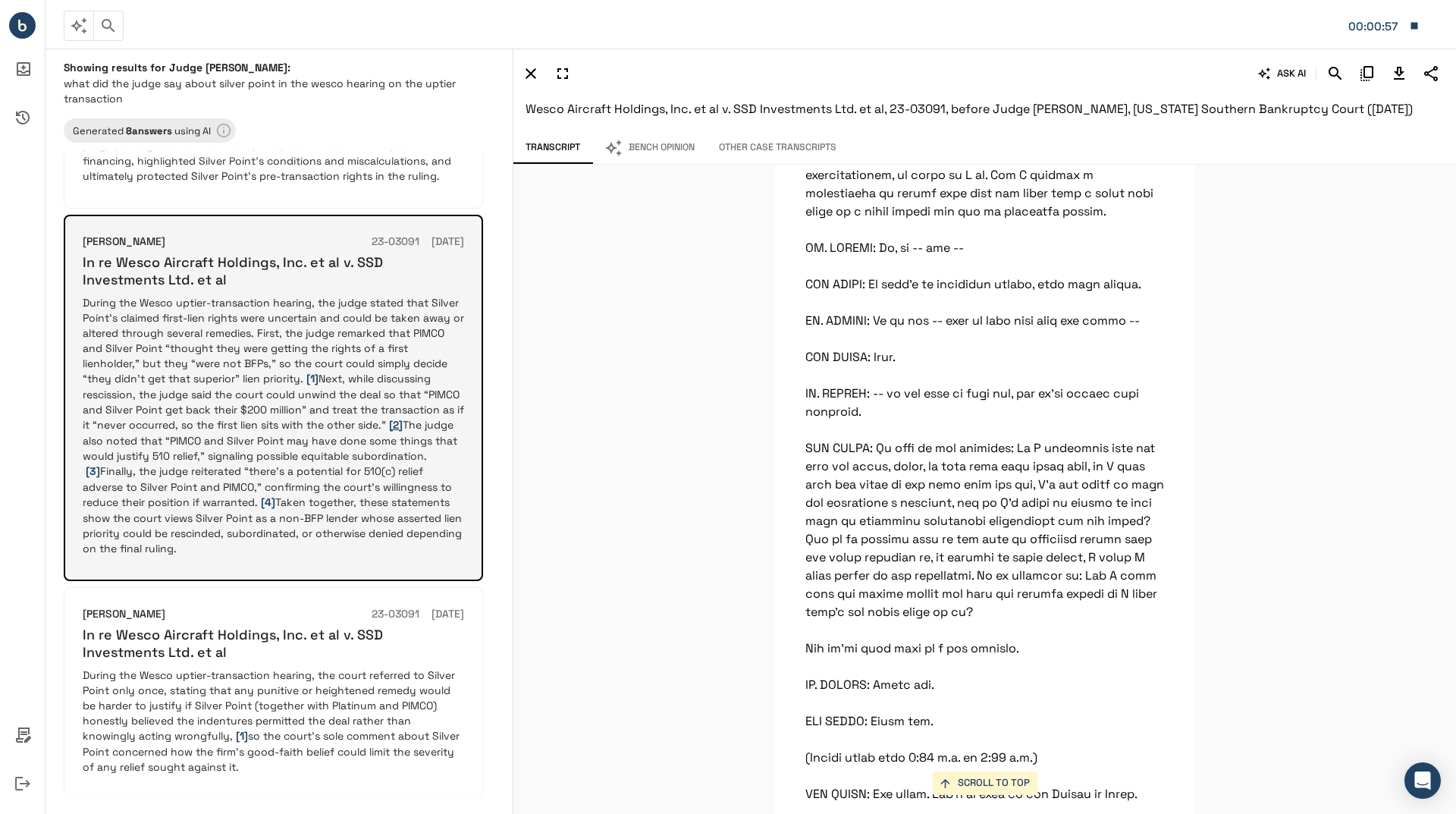
click at [396, 418] on span "[2]" at bounding box center [395, 424] width 14 height 14
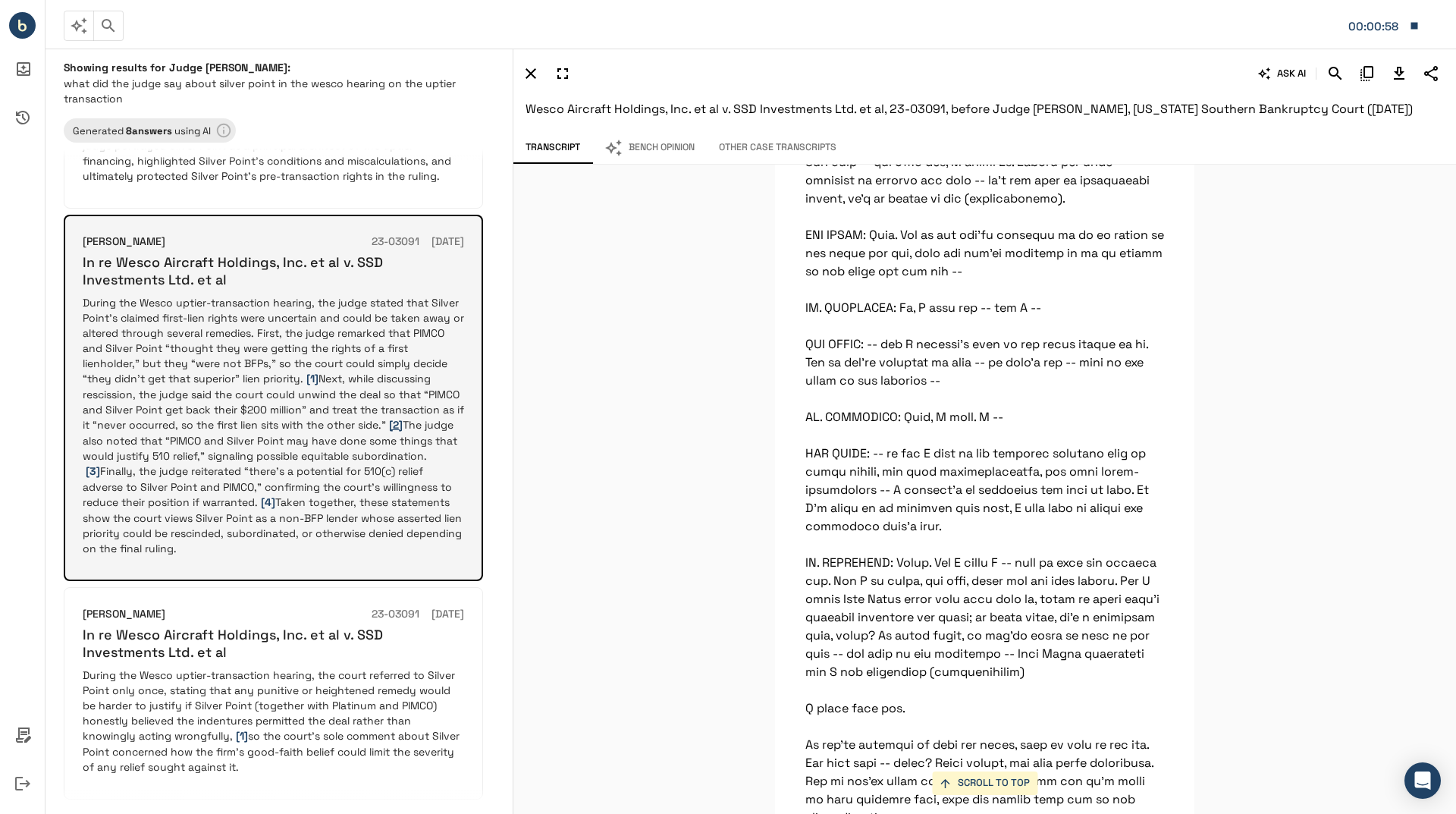
scroll to position [22653, 0]
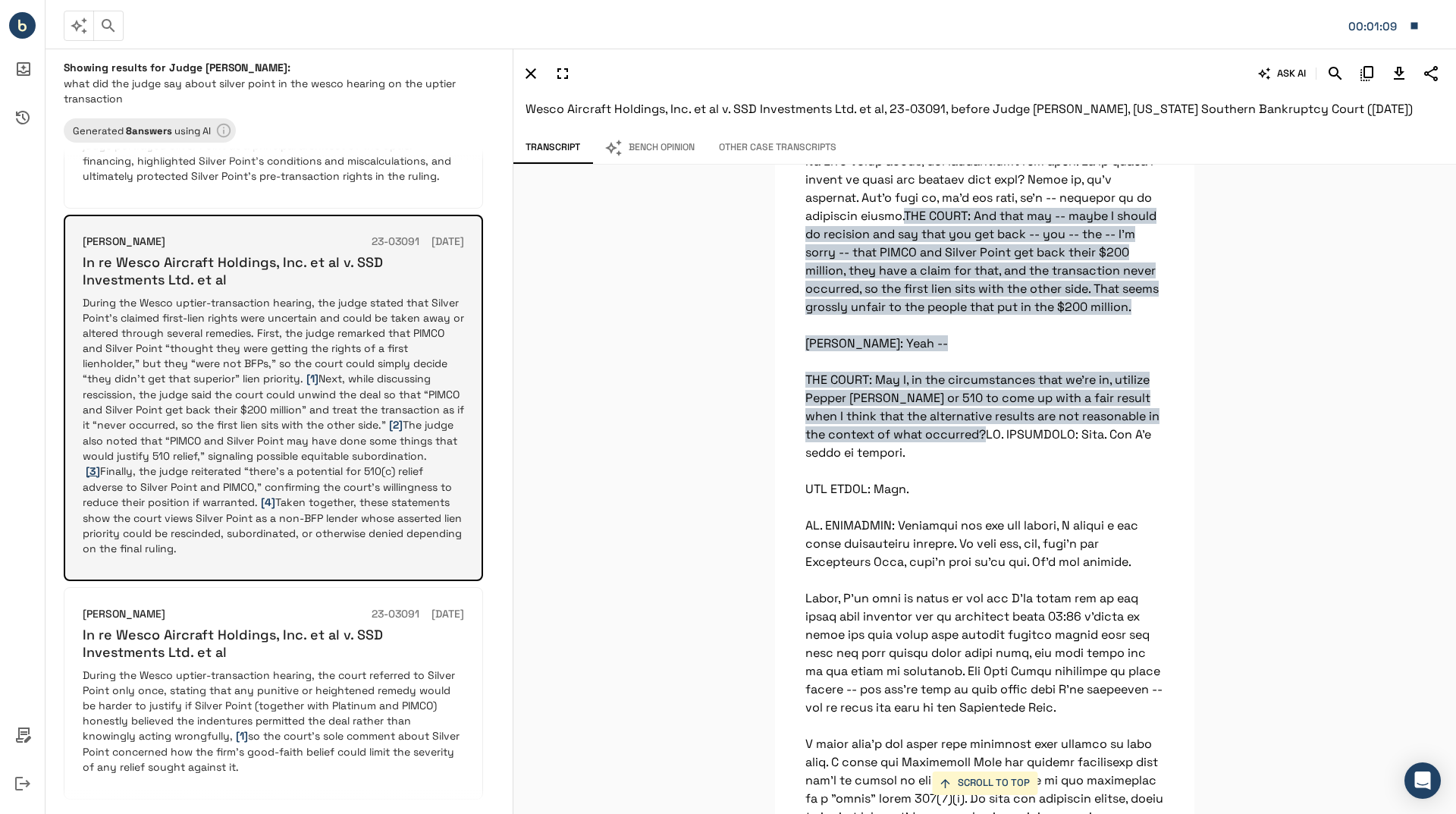
click at [100, 464] on span "[3]" at bounding box center [93, 470] width 14 height 14
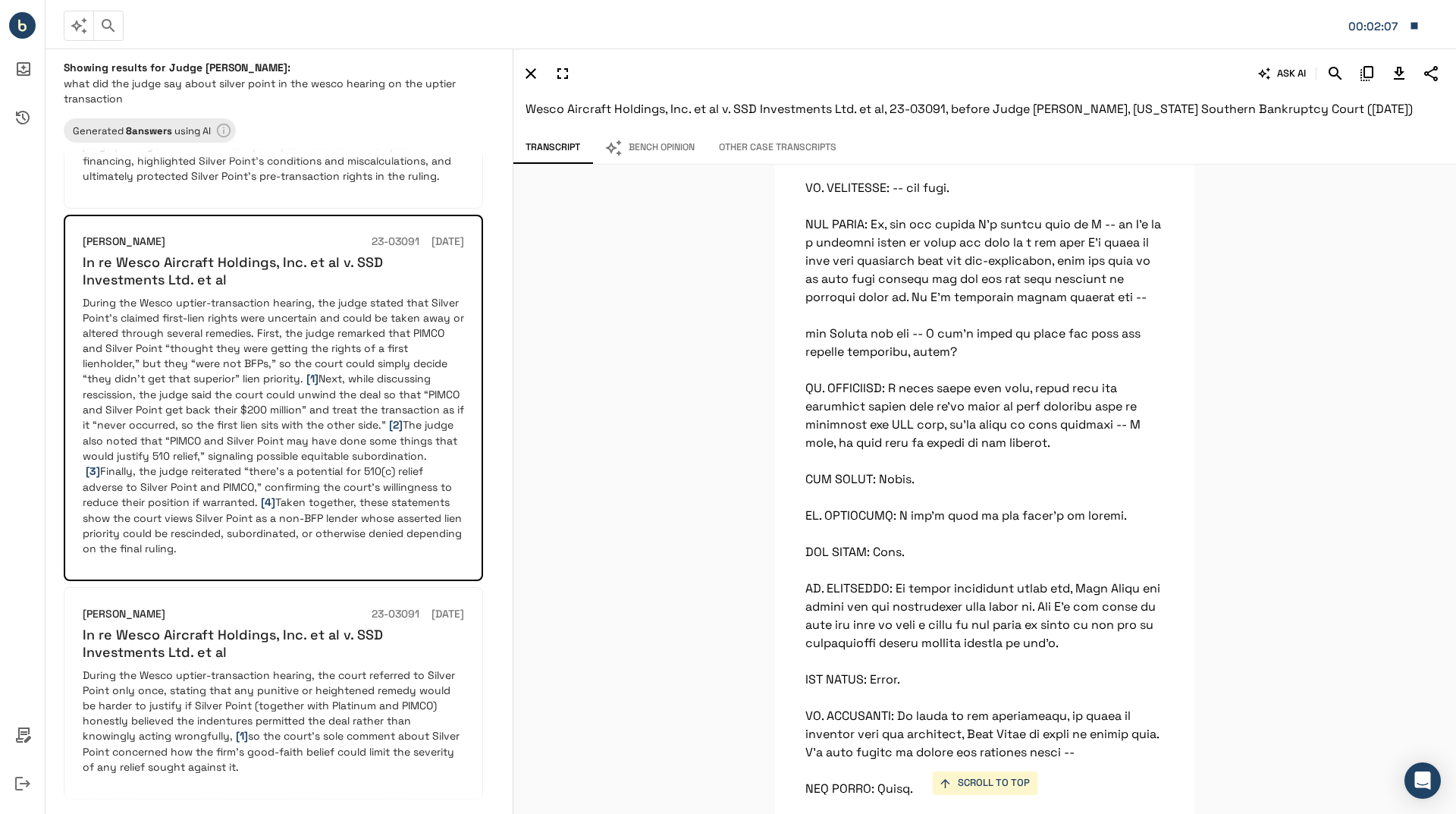
scroll to position [26658, 0]
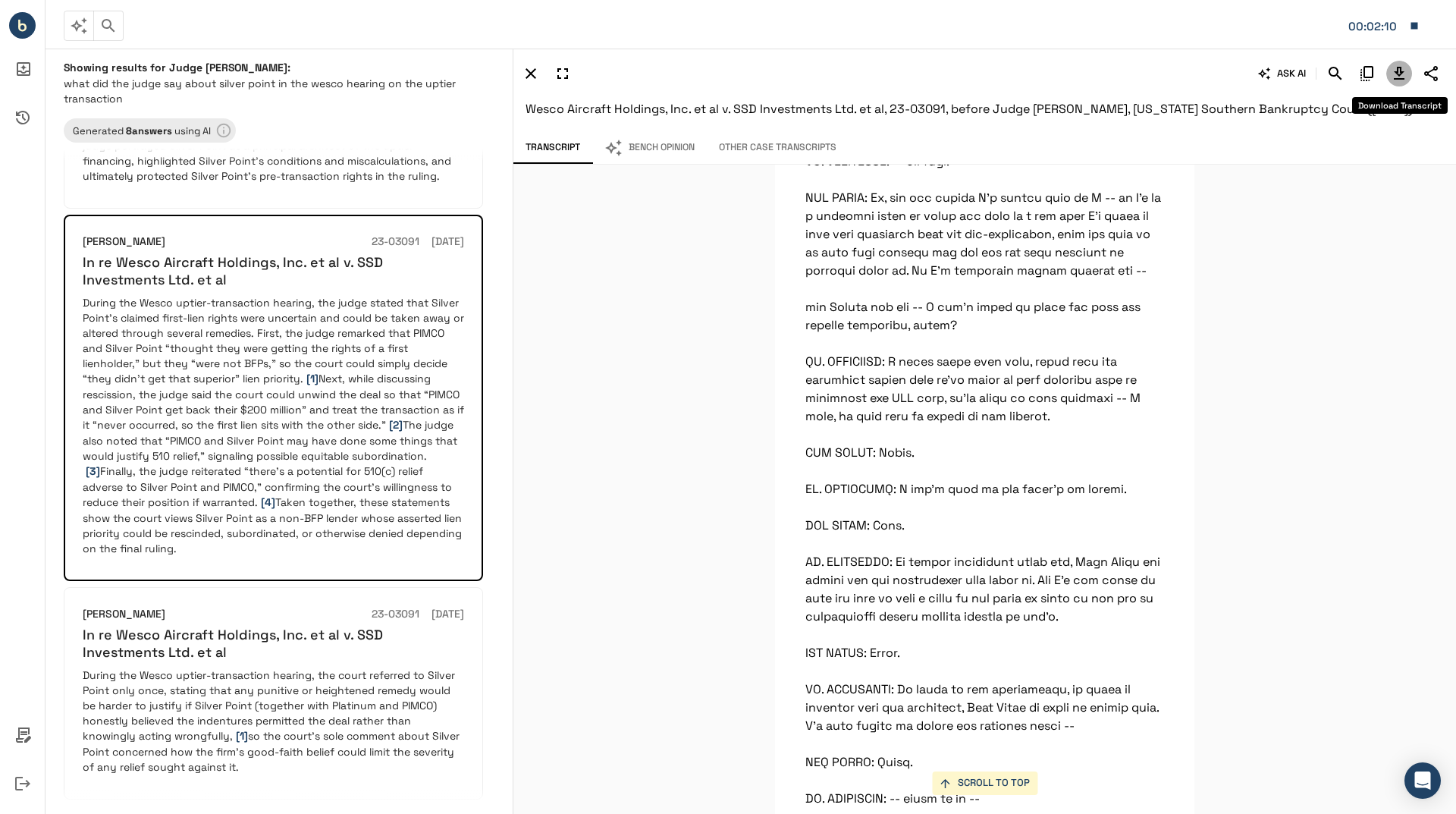
click at [1393, 75] on icon "Download Transcript" at bounding box center [1399, 74] width 18 height 18
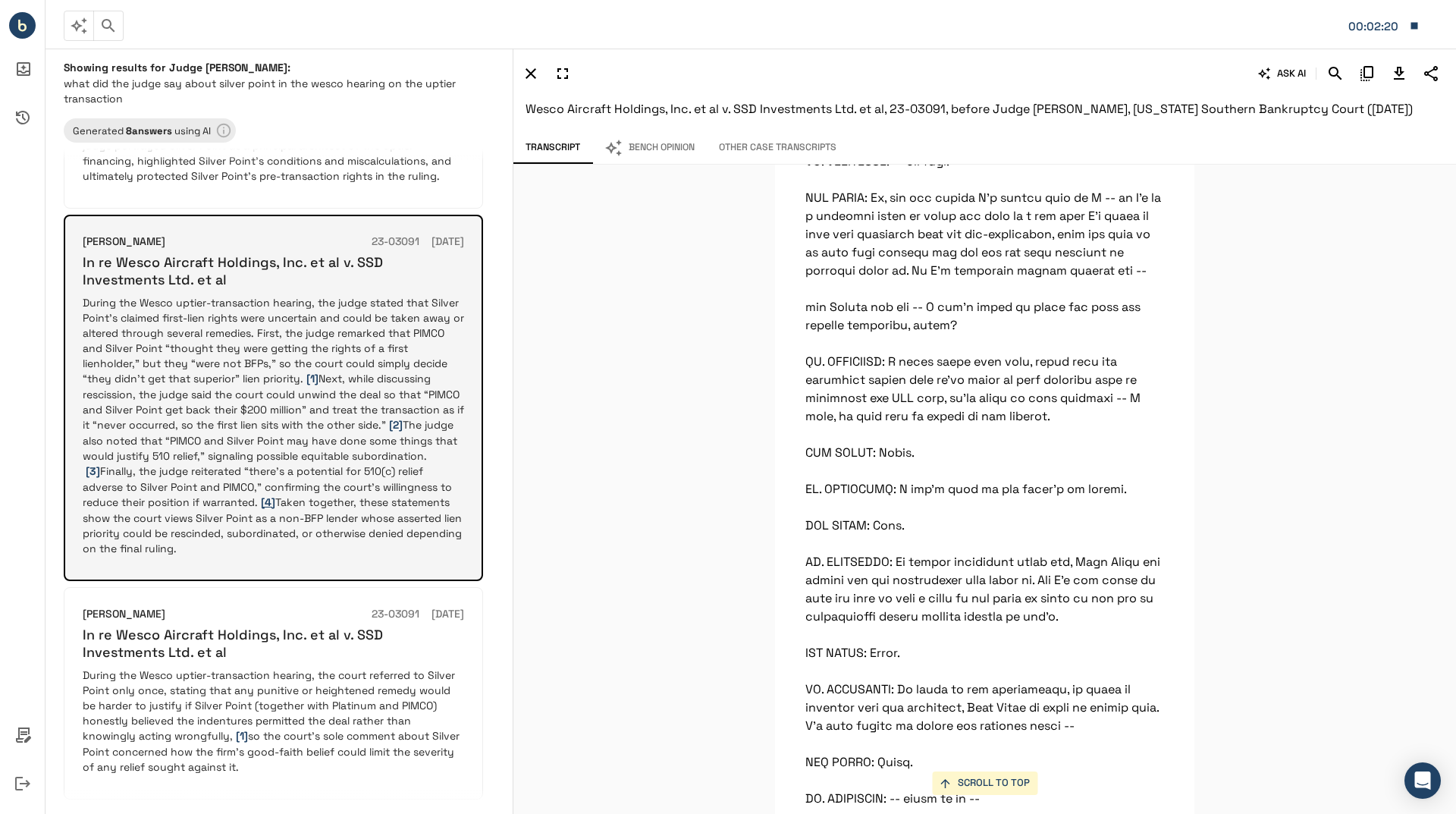
click at [261, 495] on span "[4]" at bounding box center [268, 502] width 14 height 14
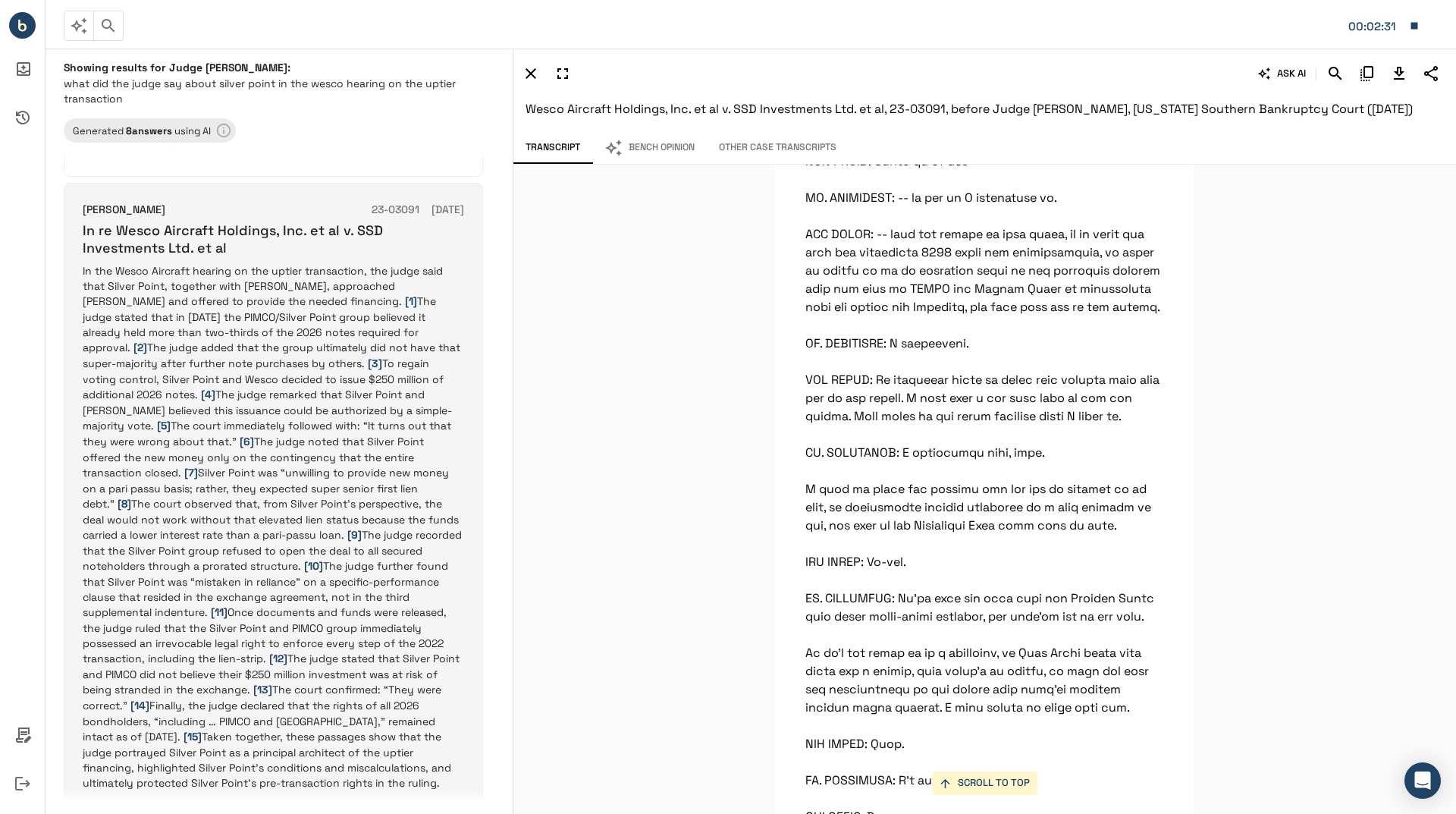
scroll to position [303, 0]
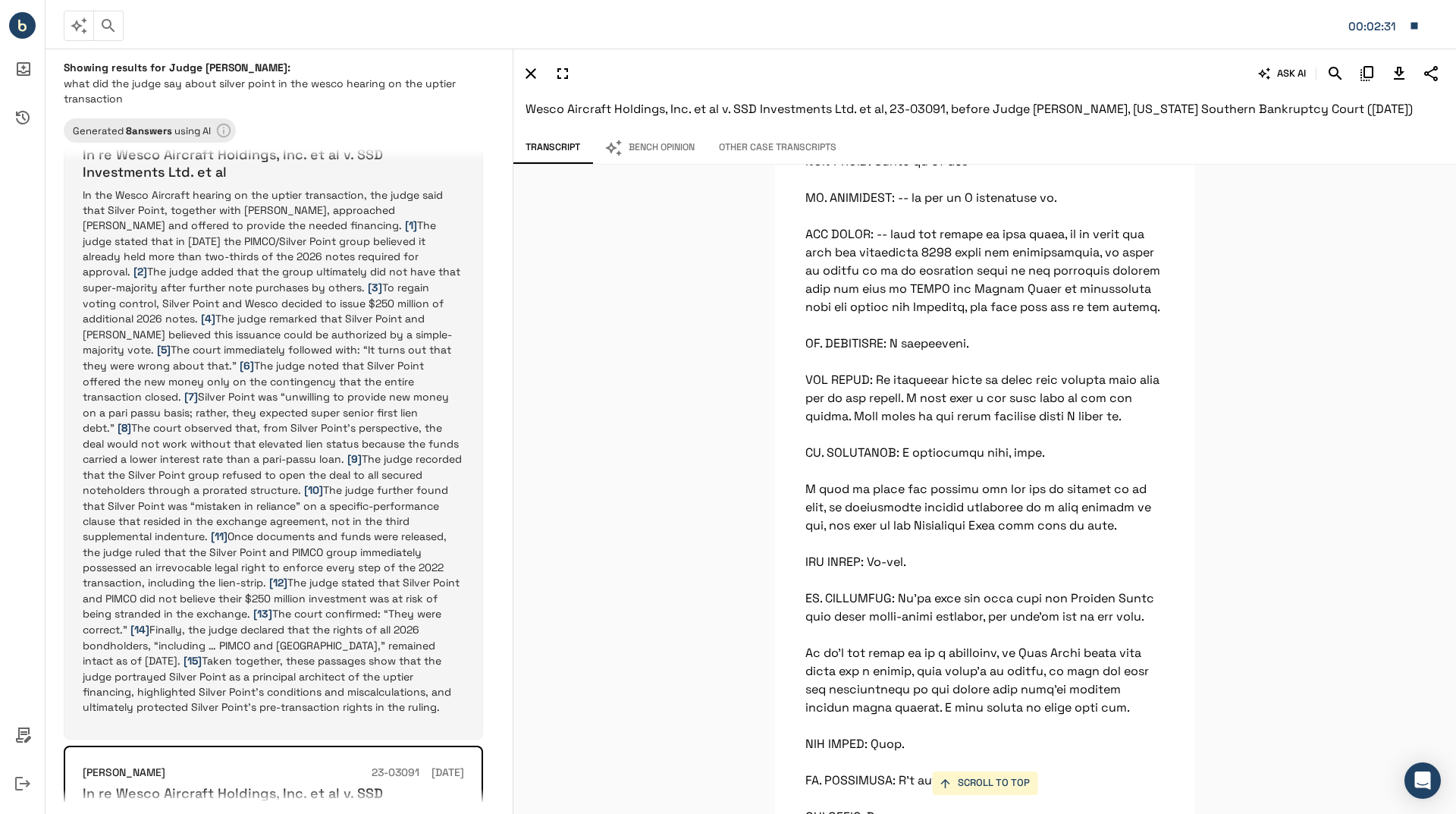
click at [416, 330] on p "In the Wesco Aircraft hearing on the uptier transaction, the judge said that Si…" at bounding box center [274, 450] width 382 height 527
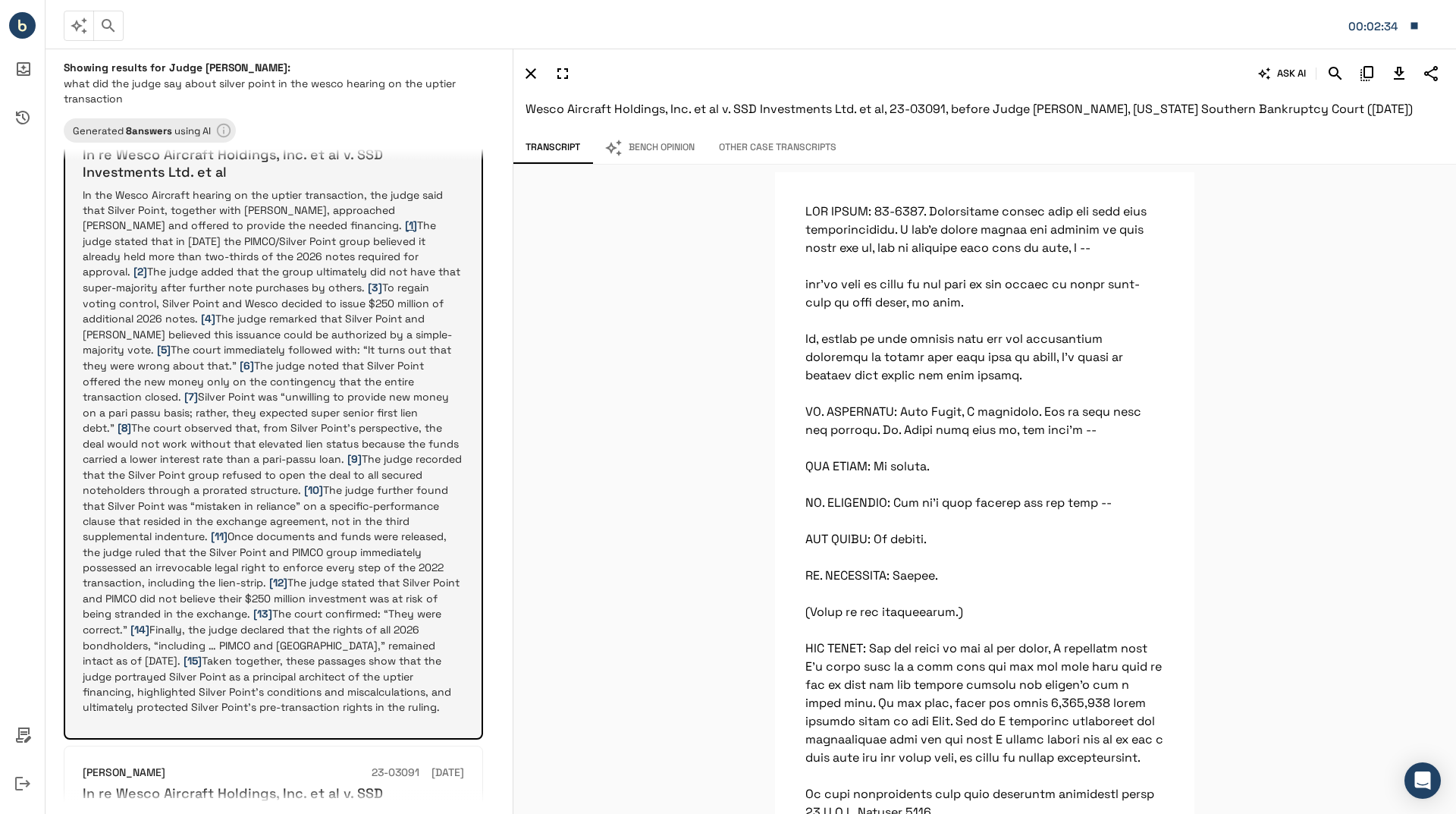
click at [405, 222] on span "[1]" at bounding box center [411, 225] width 12 height 14
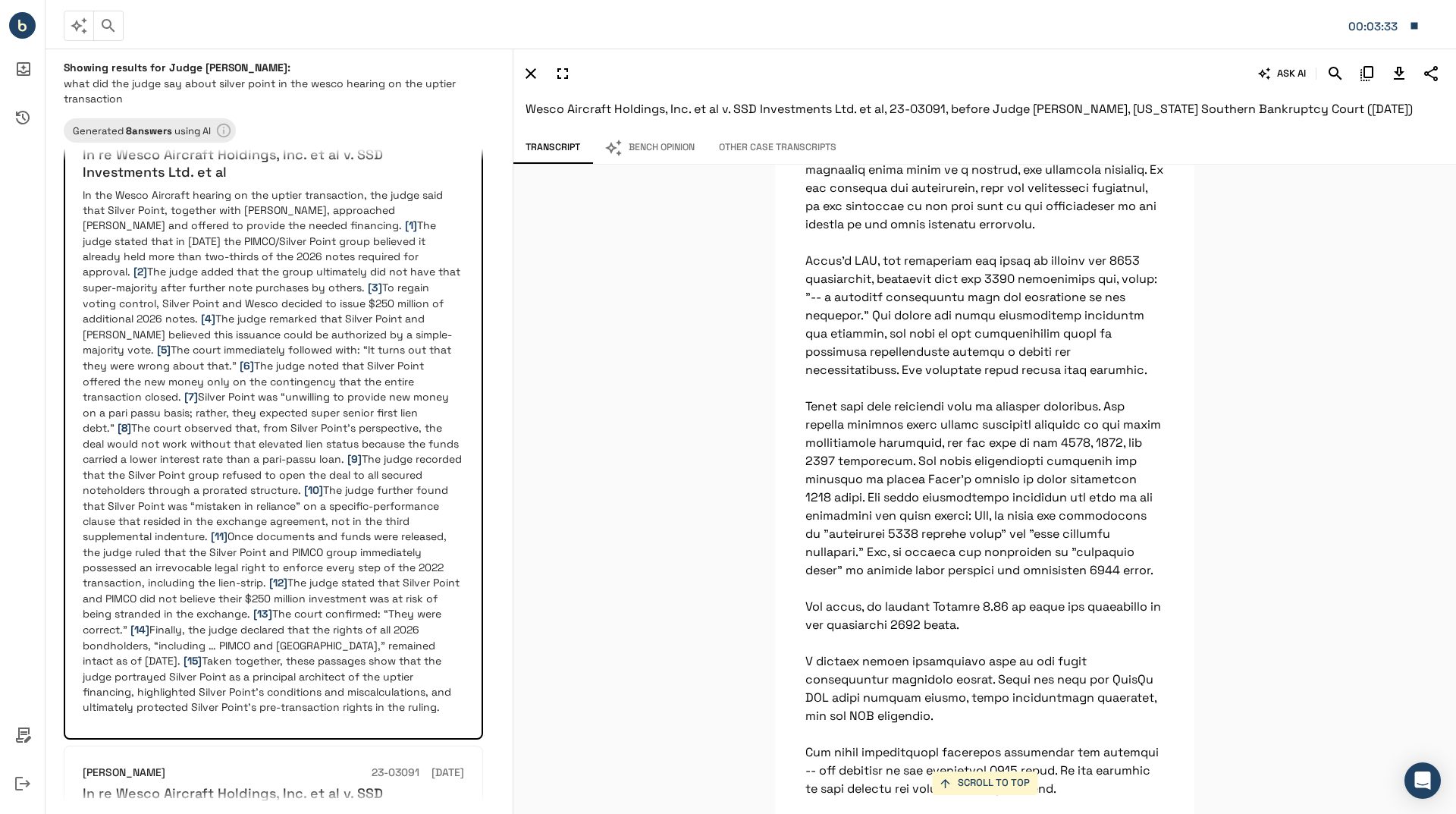
scroll to position [6635, 0]
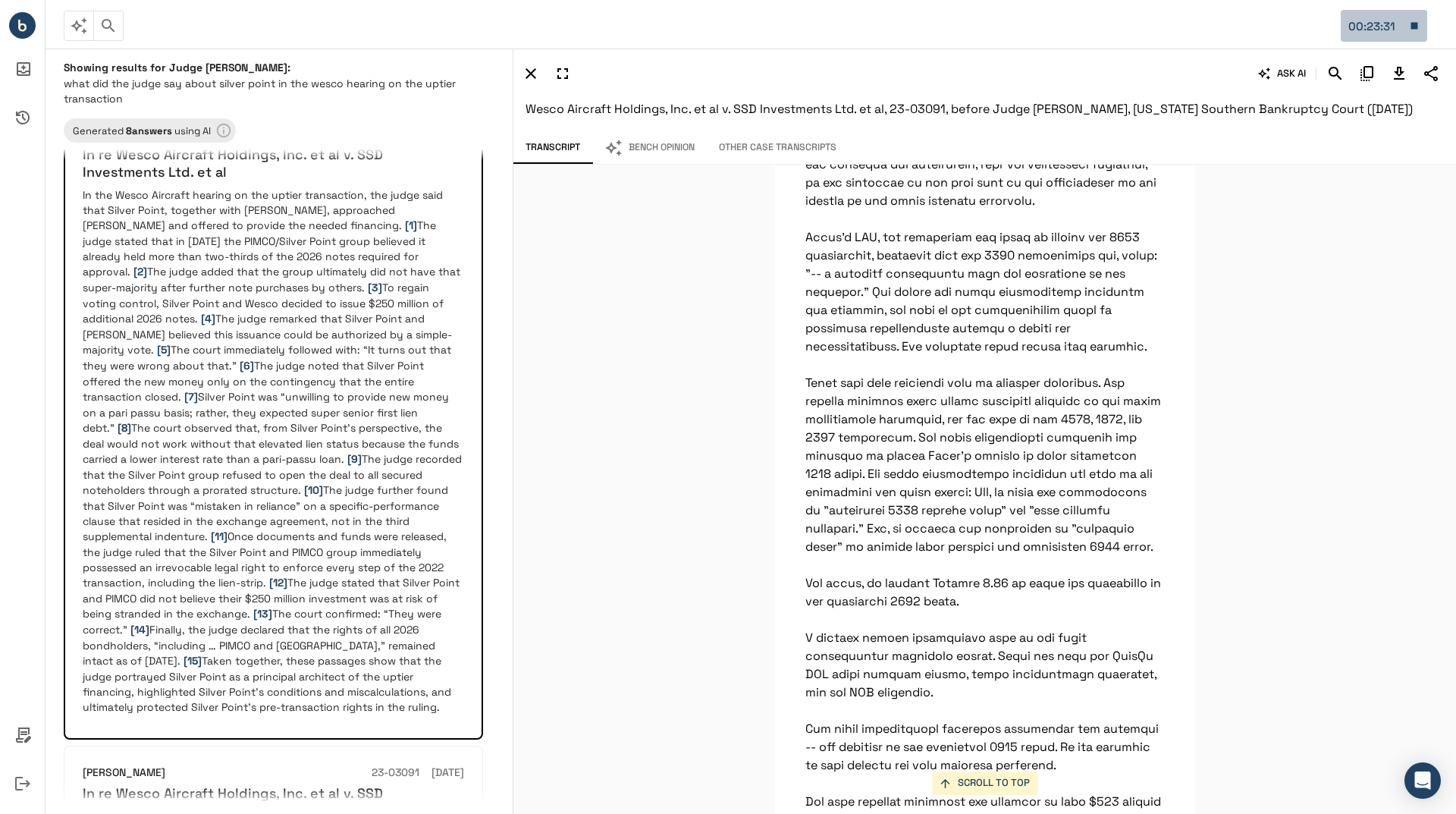
click at [1414, 29] on icon "button" at bounding box center [1415, 25] width 7 height 7
